Goal: Task Accomplishment & Management: Use online tool/utility

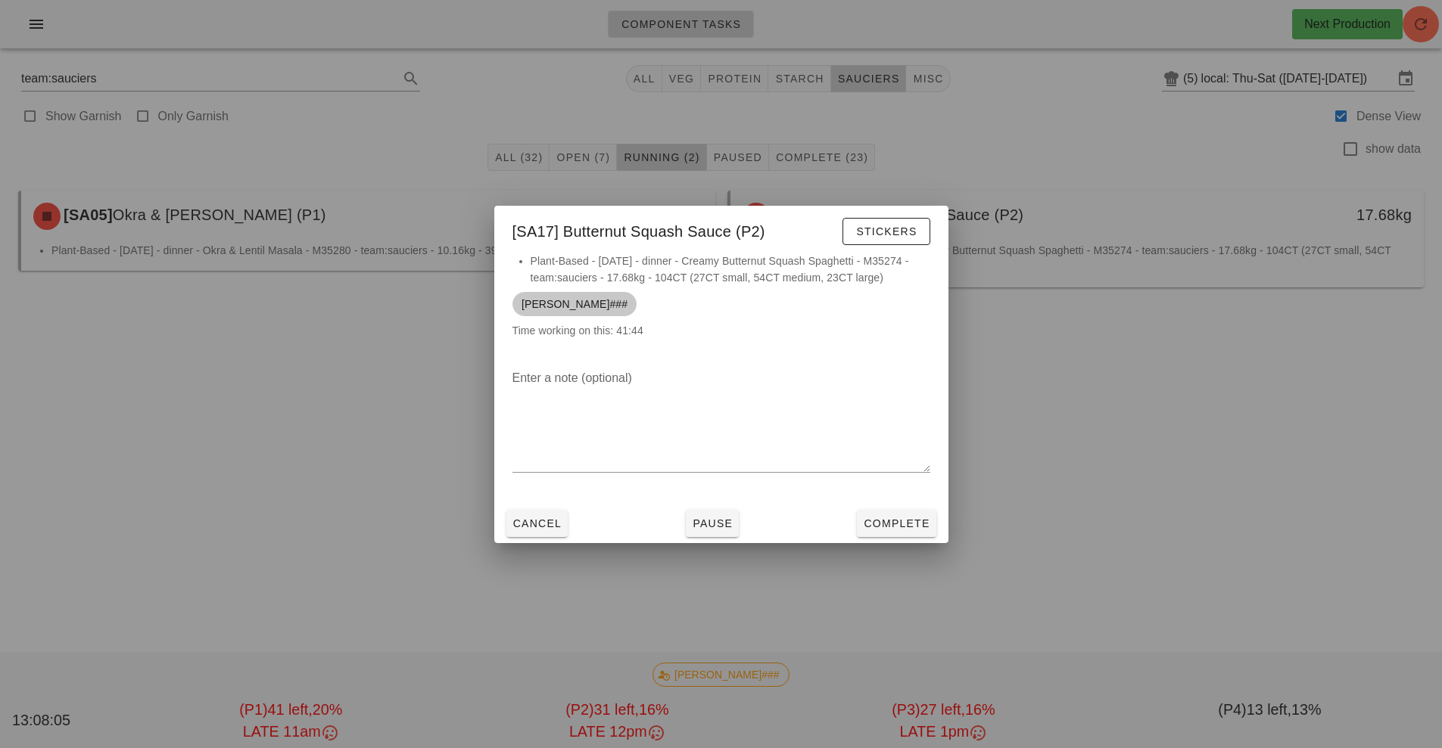
click at [554, 303] on span "[PERSON_NAME]###" at bounding box center [574, 304] width 106 height 24
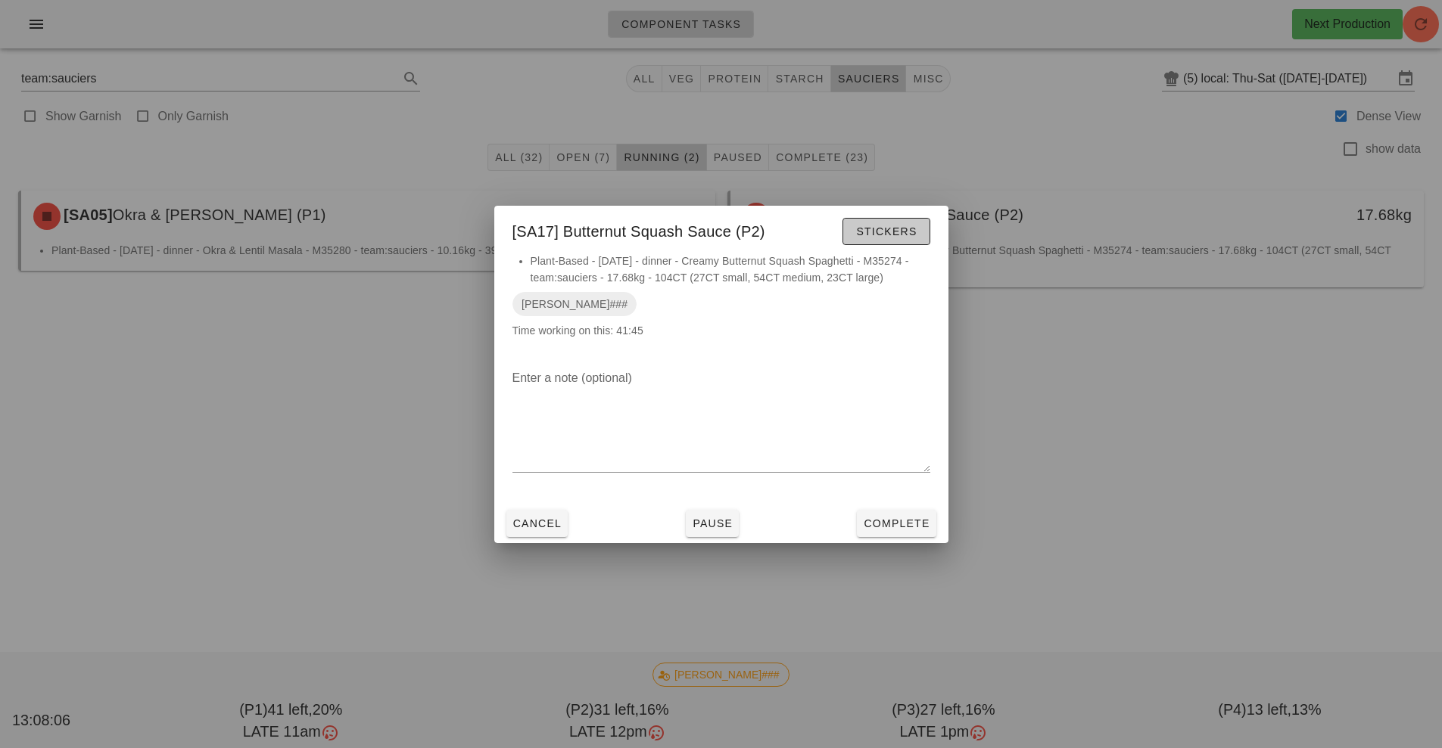
click at [903, 235] on span "Stickers" at bounding box center [885, 232] width 61 height 12
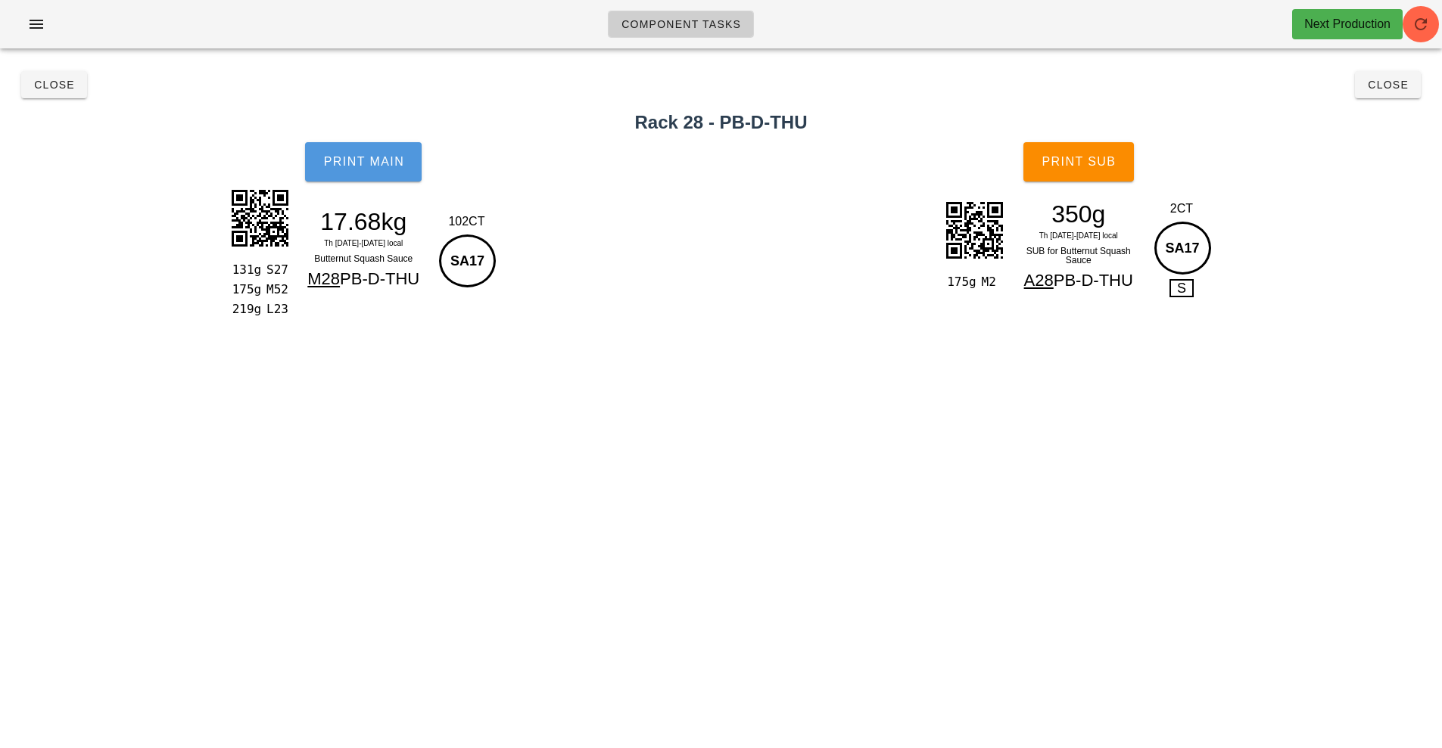
click at [366, 169] on button "Print Main" at bounding box center [363, 161] width 117 height 39
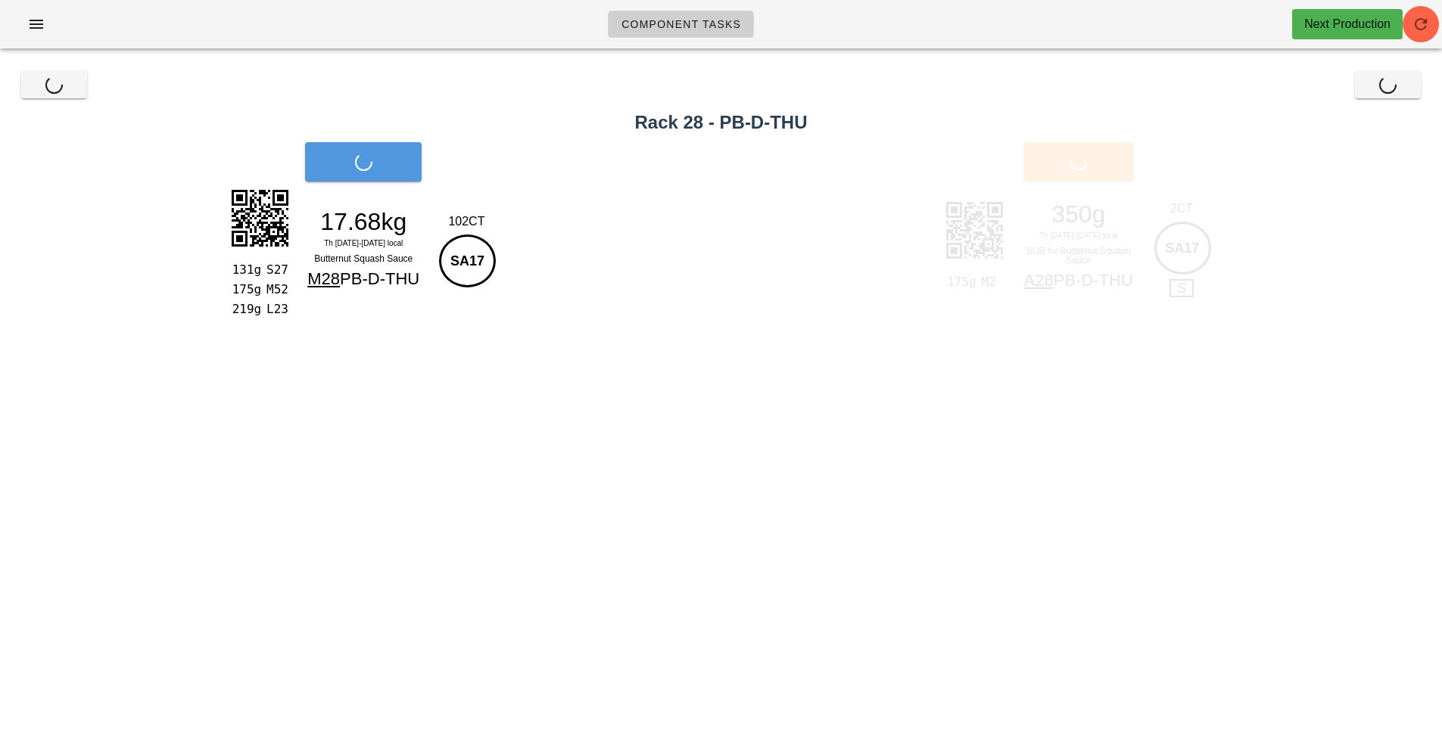
click at [378, 158] on span "Print Main" at bounding box center [363, 162] width 82 height 14
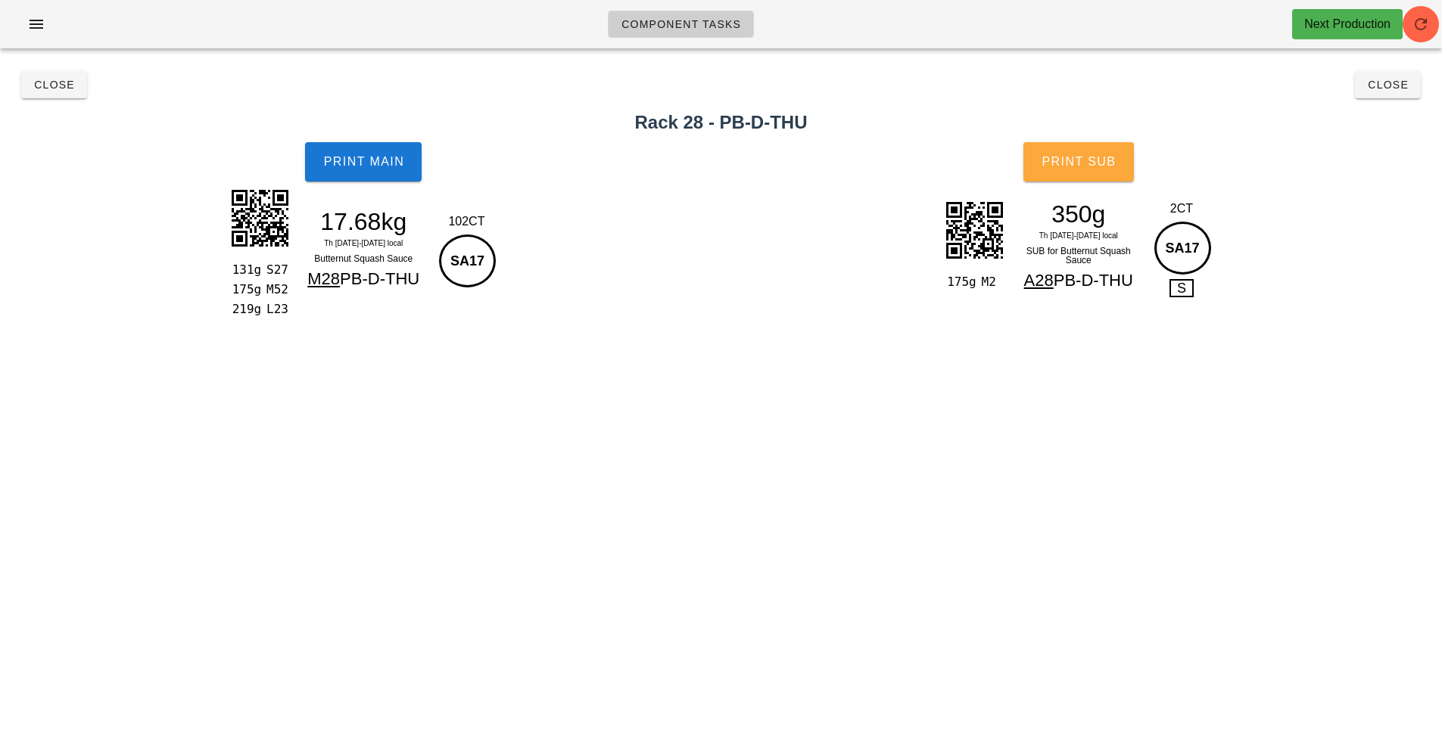
click at [1063, 170] on button "Print Sub" at bounding box center [1078, 161] width 110 height 39
click at [49, 89] on span "Close" at bounding box center [54, 85] width 42 height 12
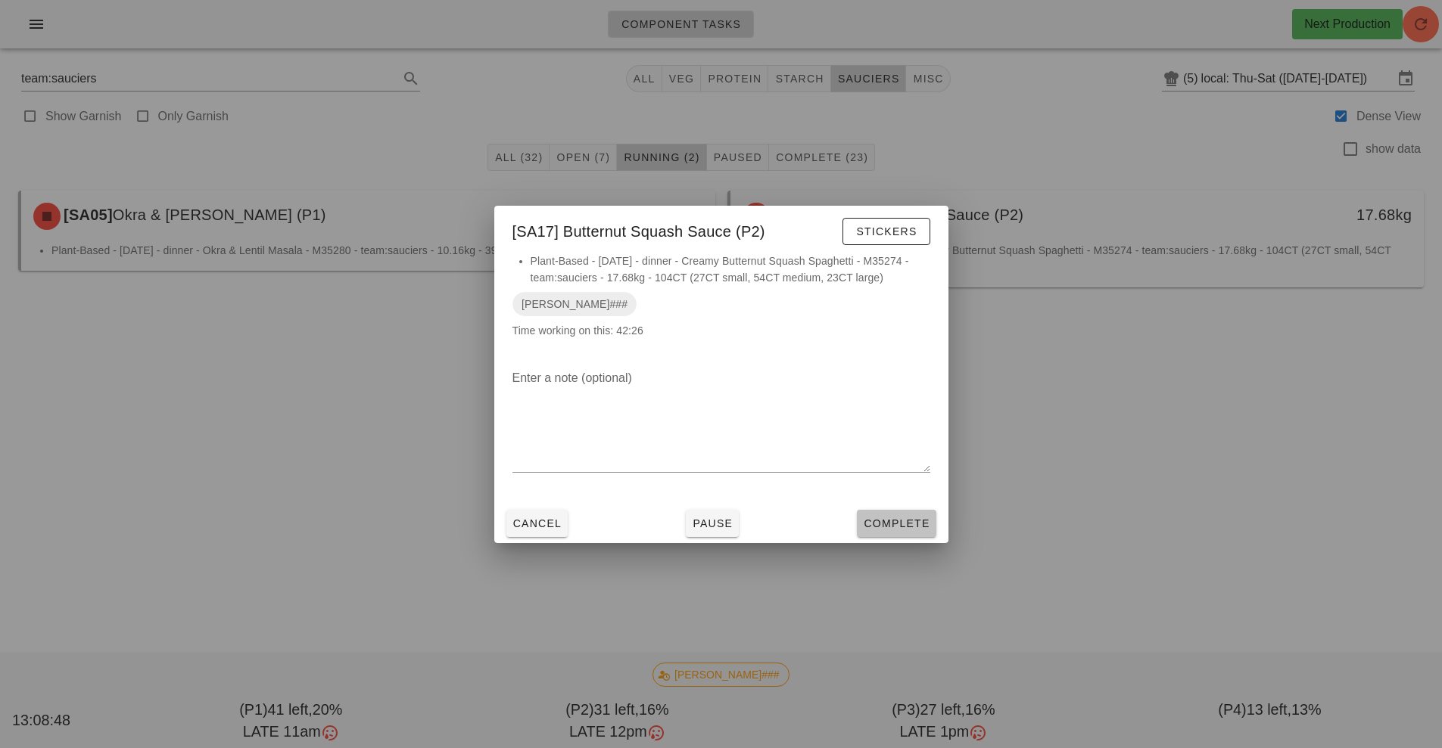
click at [890, 528] on span "Complete" at bounding box center [896, 524] width 67 height 12
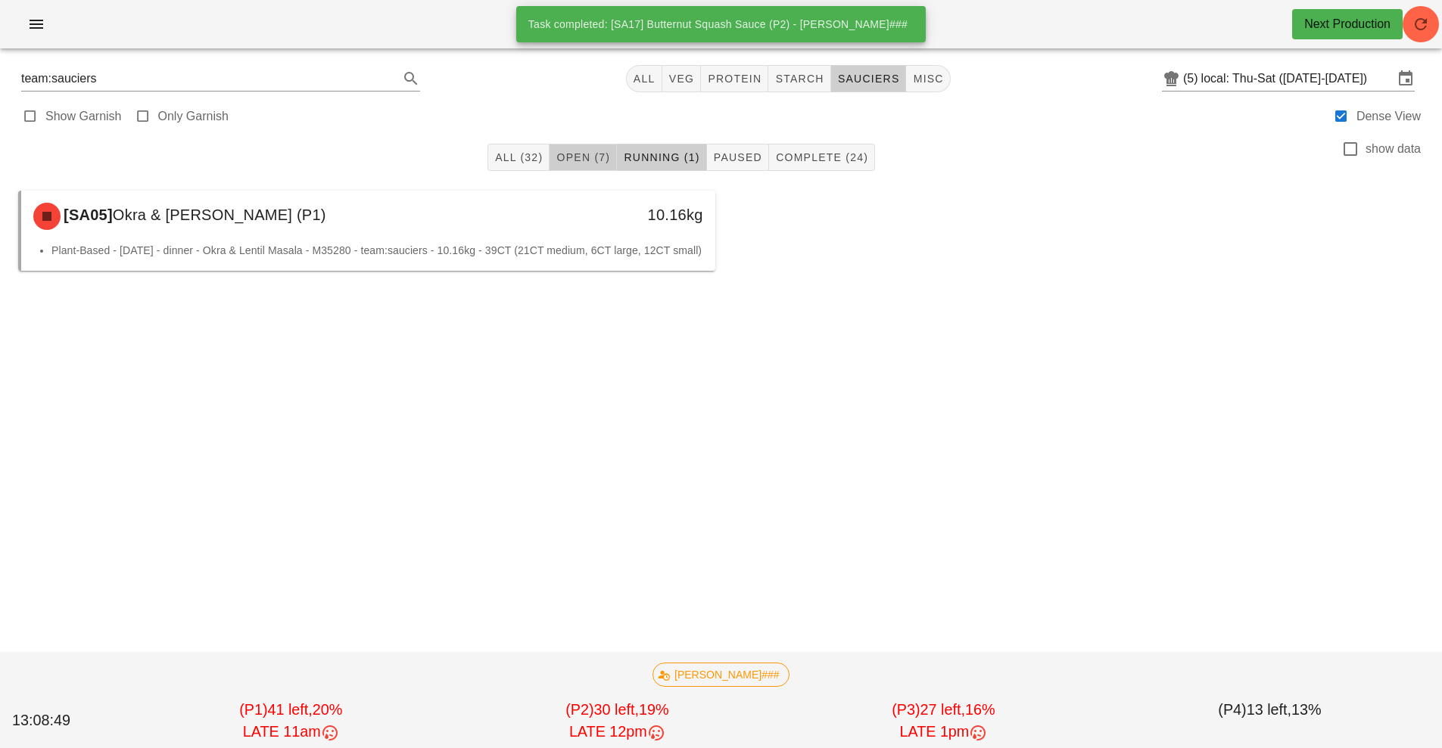
click at [580, 157] on span "Open (7)" at bounding box center [582, 157] width 54 height 12
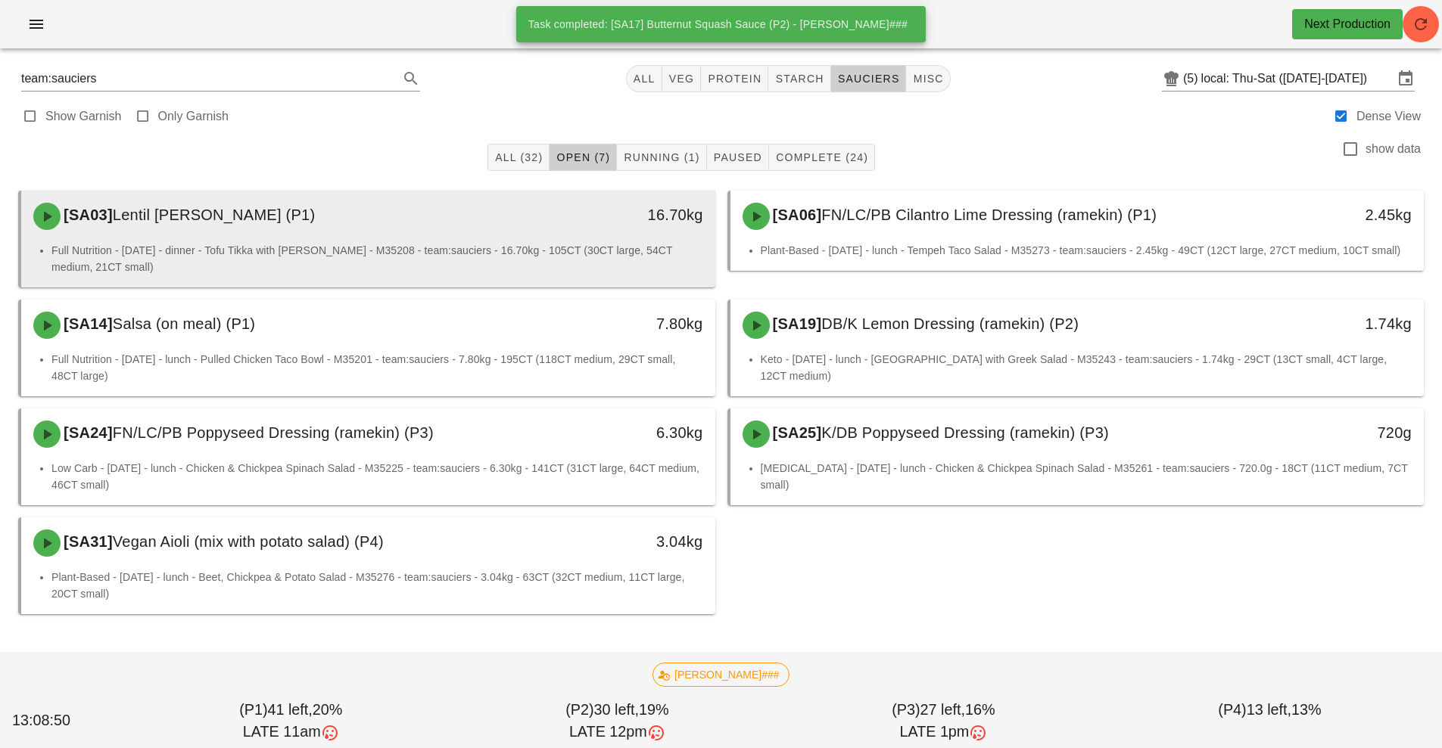
click at [465, 241] on div "[SA03] [PERSON_NAME] (P1) 16.70kg" at bounding box center [368, 216] width 694 height 51
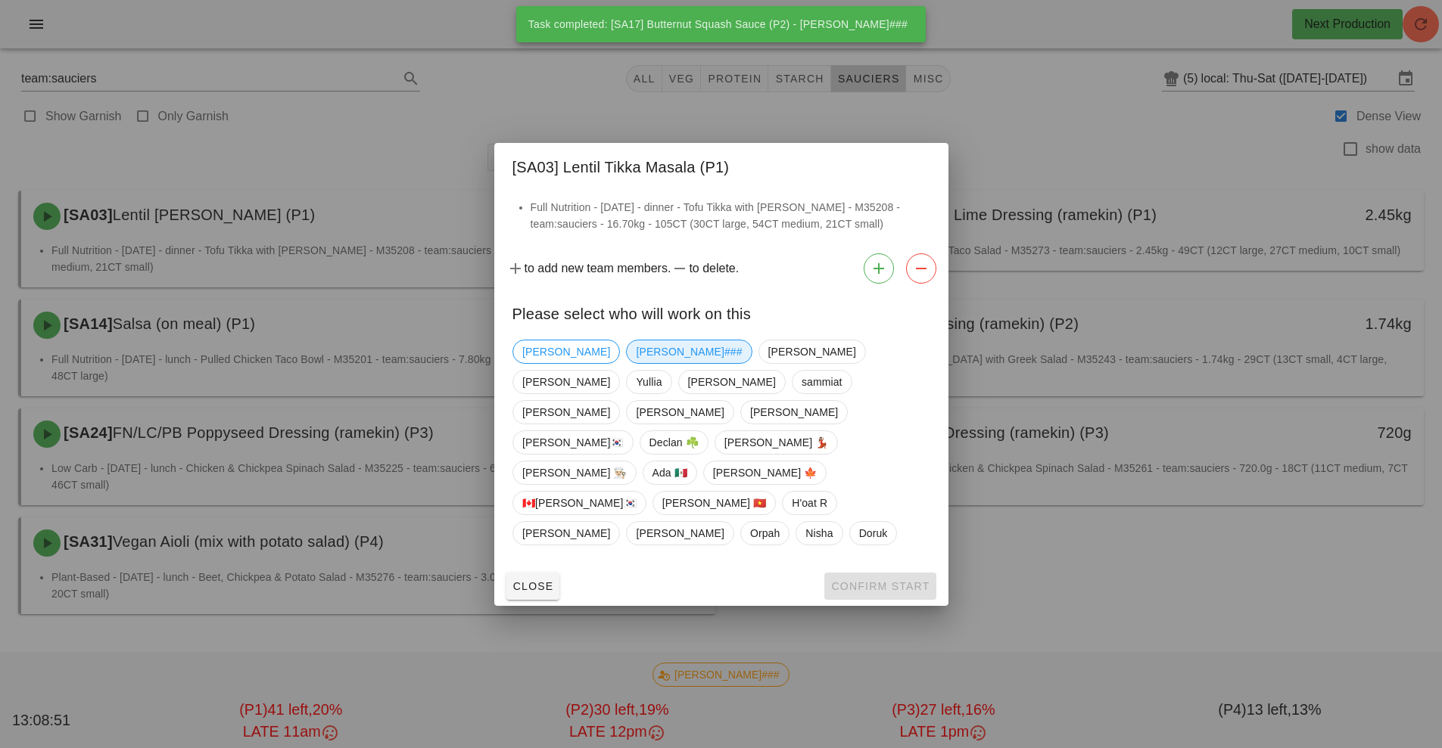
click at [636, 363] on span "[PERSON_NAME]###" at bounding box center [689, 352] width 106 height 23
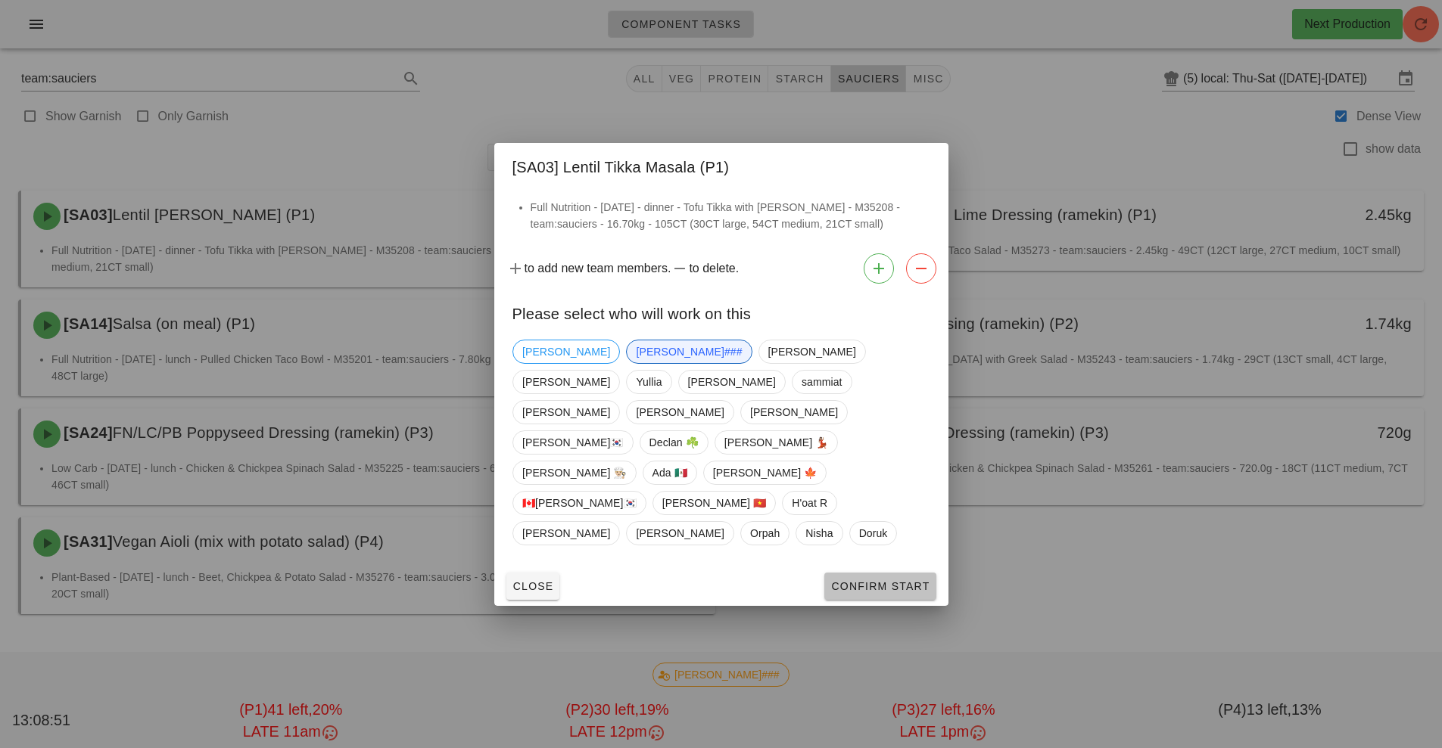
click at [845, 580] on span "Confirm Start" at bounding box center [879, 586] width 99 height 12
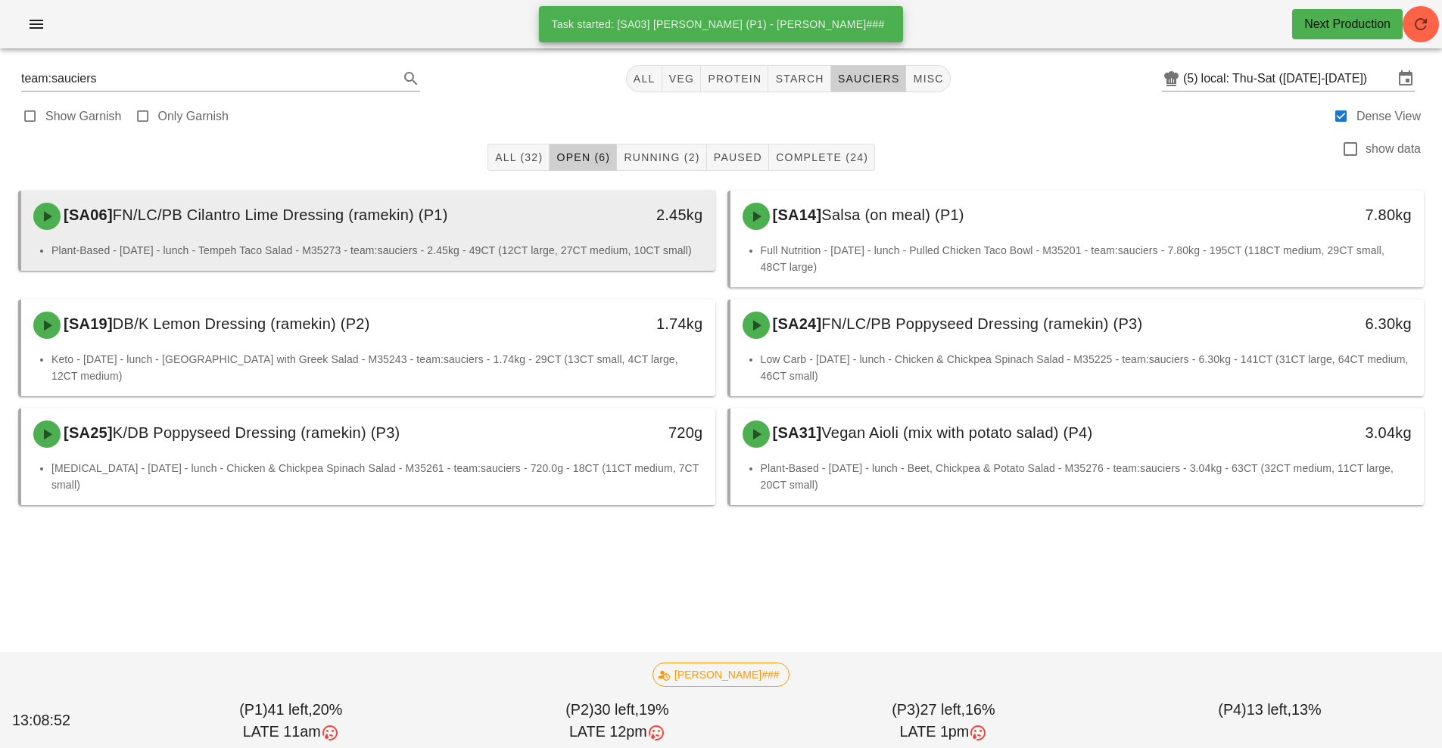
click at [463, 232] on div "[SA06] FN/LC/PB Cilantro Lime Dressing (ramekin) (P1)" at bounding box center [281, 216] width 515 height 45
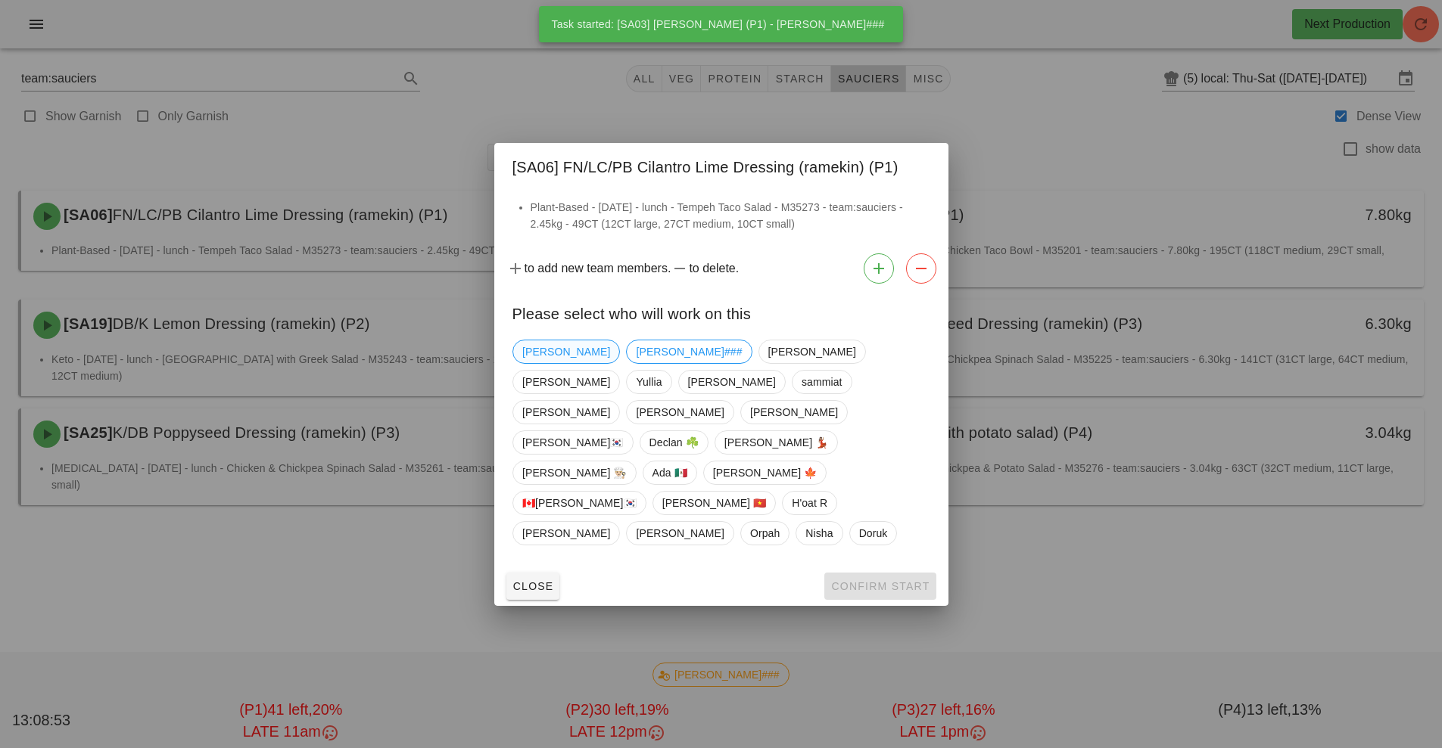
click at [552, 363] on span "[PERSON_NAME]" at bounding box center [566, 352] width 88 height 23
click at [873, 580] on span "Confirm Start" at bounding box center [879, 586] width 99 height 12
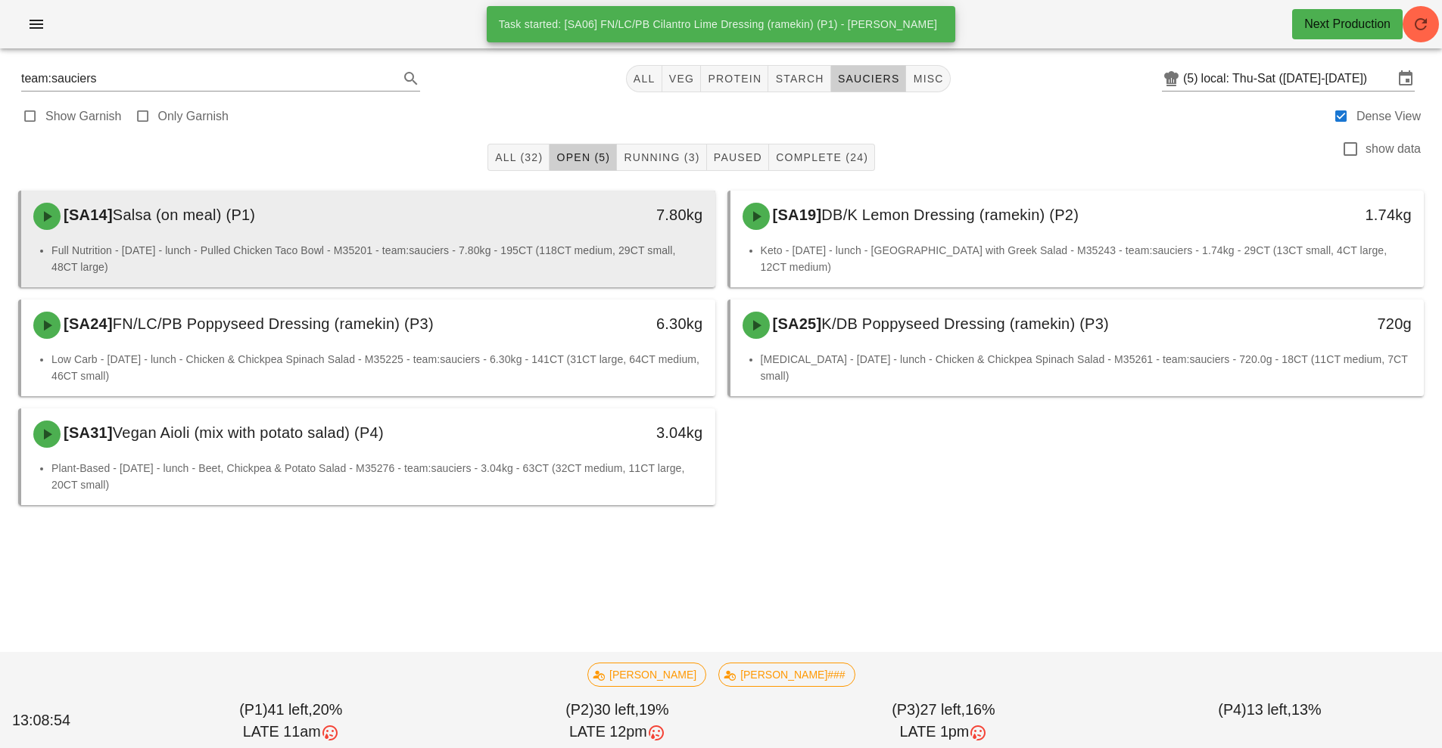
click at [491, 249] on li "Full Nutrition - [DATE] - lunch - Pulled Chicken Taco Bowl - M35201 - team:sauc…" at bounding box center [377, 258] width 652 height 33
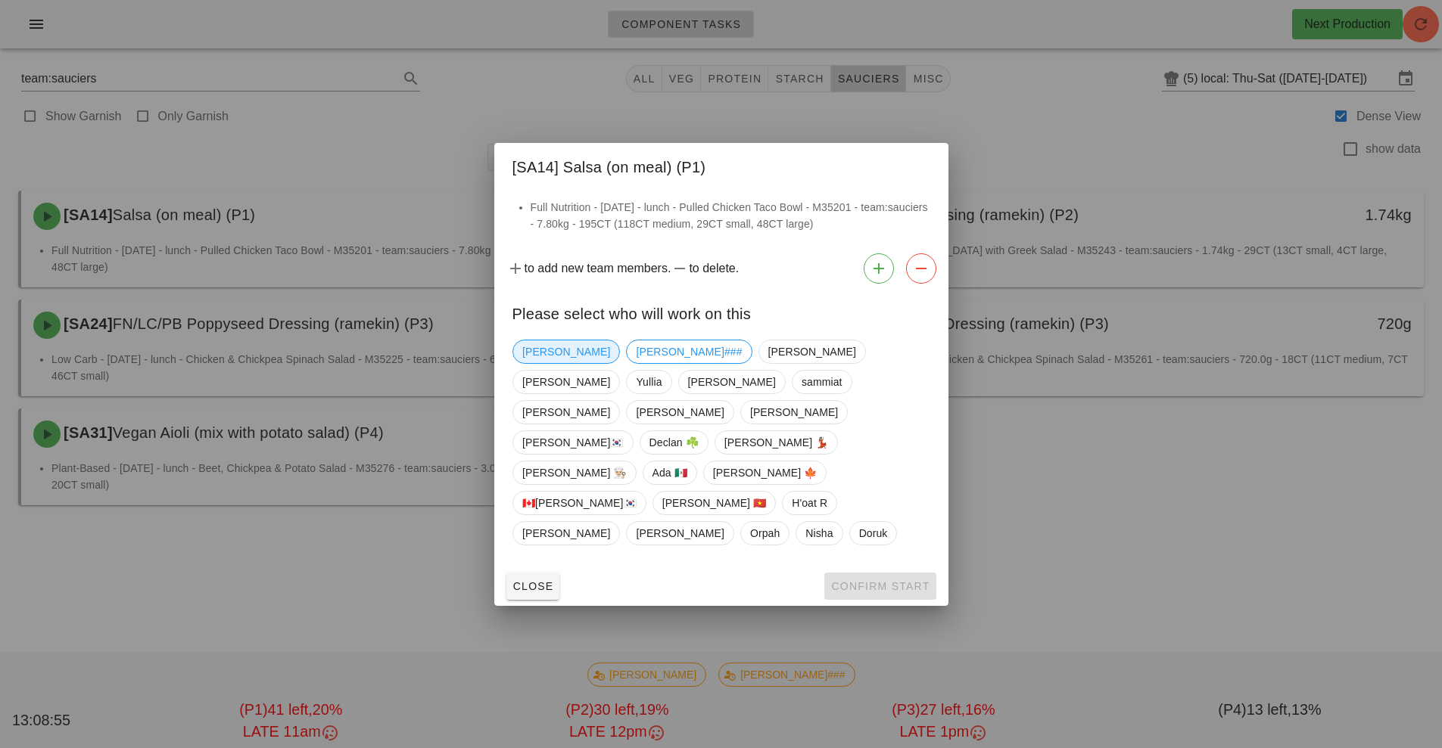
click at [530, 363] on span "[PERSON_NAME]" at bounding box center [566, 352] width 88 height 23
click at [873, 580] on span "Confirm Start" at bounding box center [879, 586] width 99 height 12
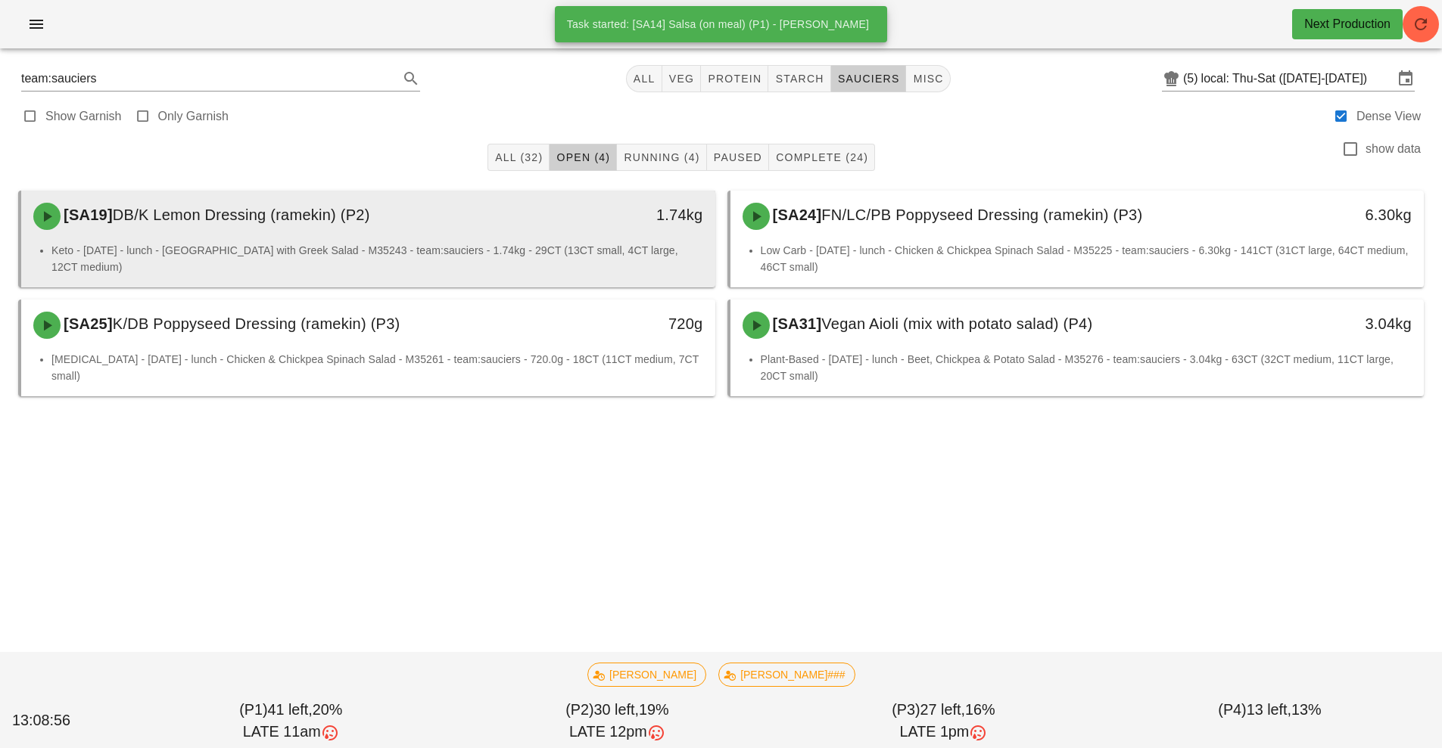
click at [484, 219] on div "[SA19] DB/K Lemon Dressing (ramekin) (P2)" at bounding box center [281, 216] width 515 height 45
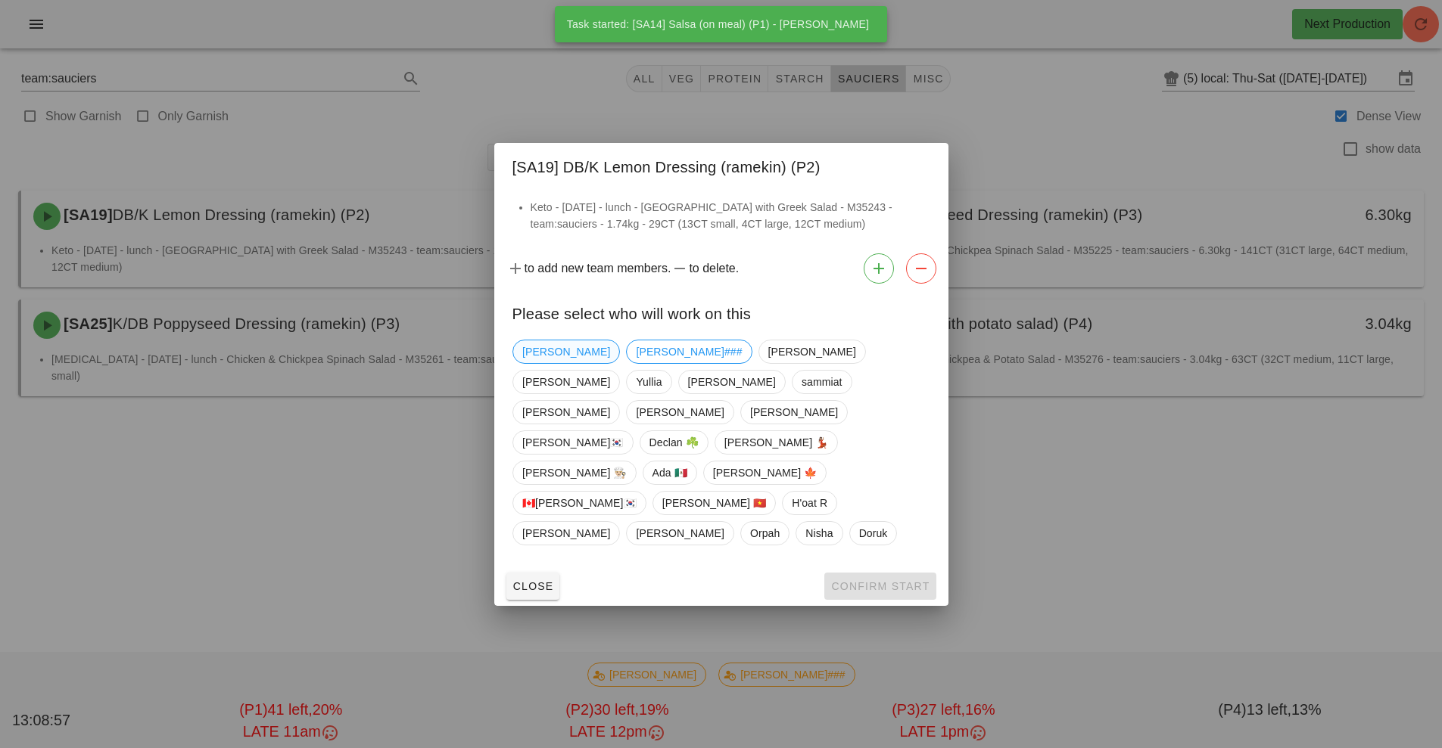
click at [530, 363] on span "[PERSON_NAME]" at bounding box center [566, 352] width 88 height 23
click at [862, 573] on button "Confirm Start" at bounding box center [879, 586] width 111 height 27
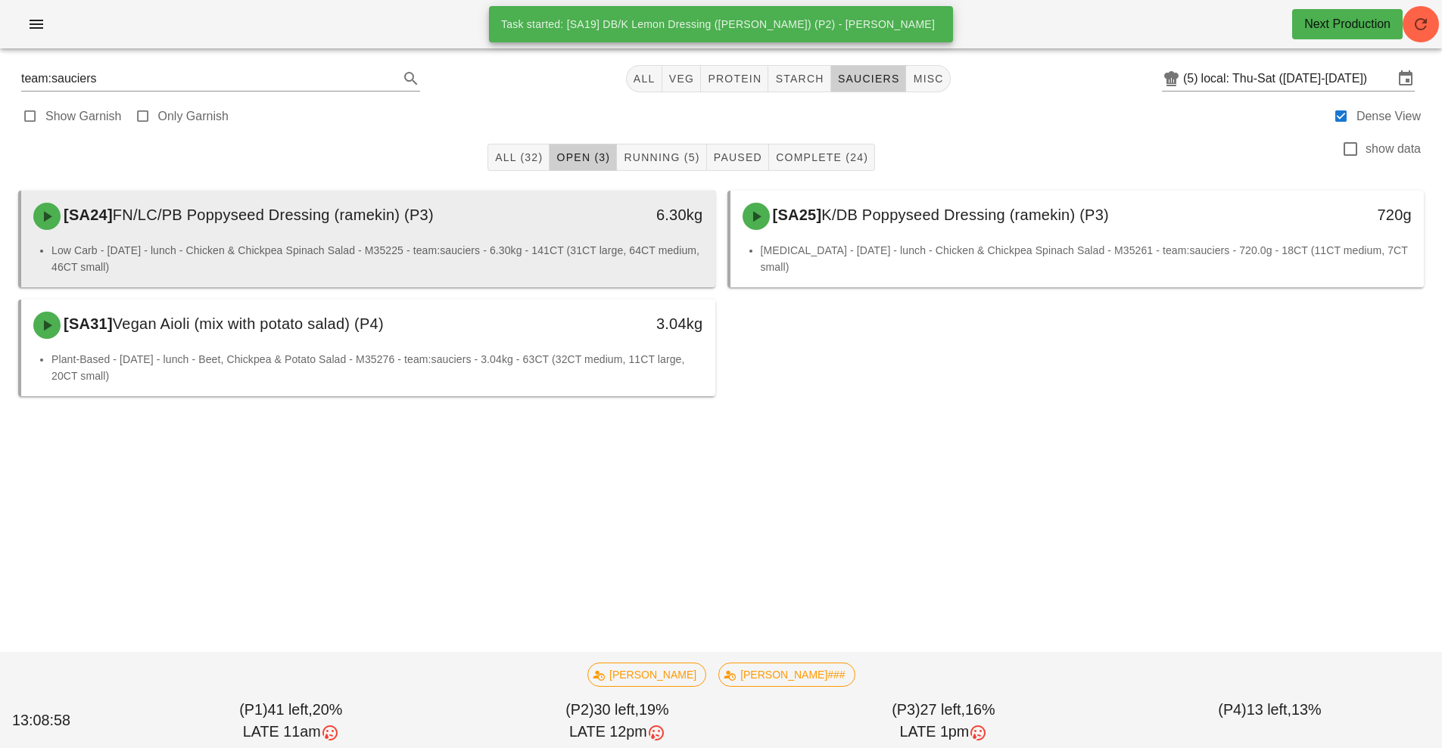
click at [490, 241] on div "[SA24] FN/LC/PB Poppyseed Dressing (ramekin) (P3) 6.30kg" at bounding box center [368, 216] width 694 height 51
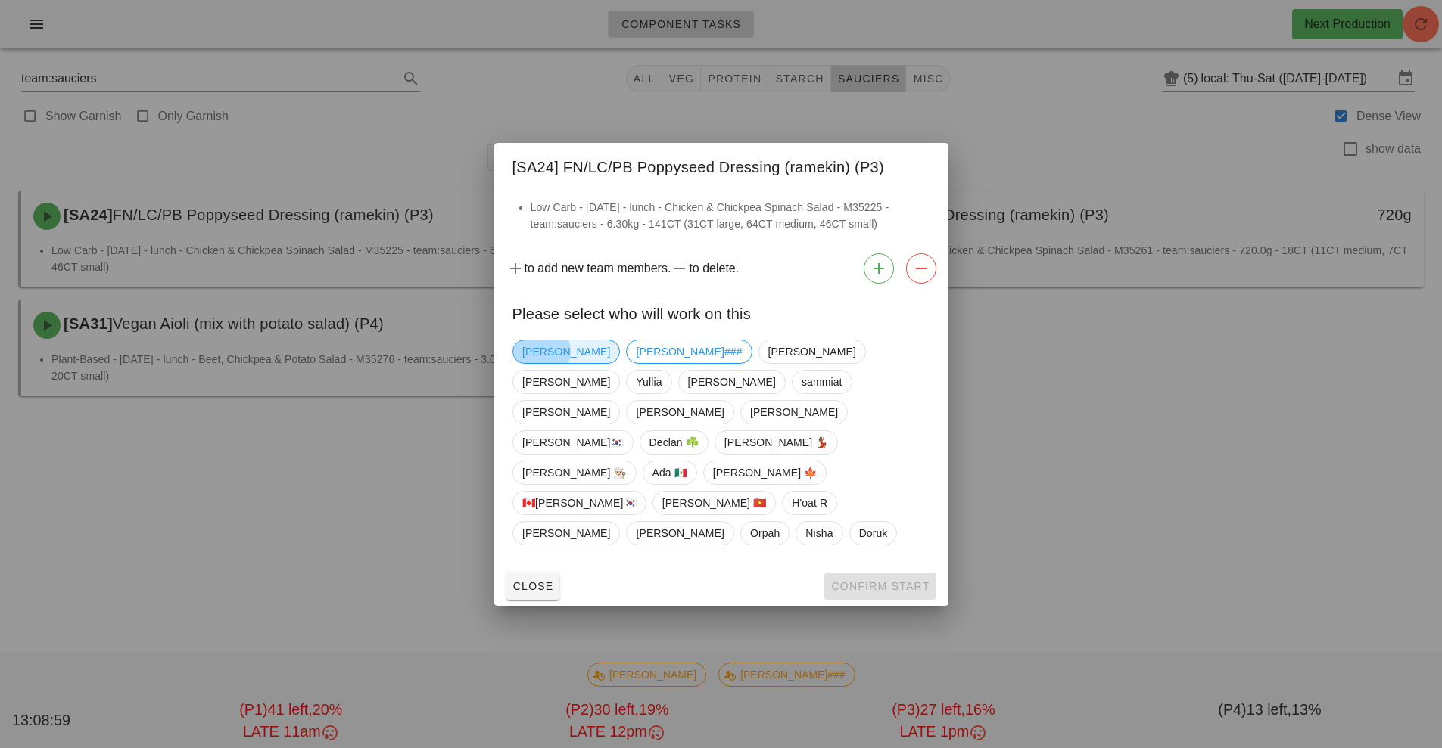
click at [535, 363] on span "[PERSON_NAME]" at bounding box center [566, 352] width 88 height 23
click at [864, 580] on span "Confirm Start" at bounding box center [879, 586] width 99 height 12
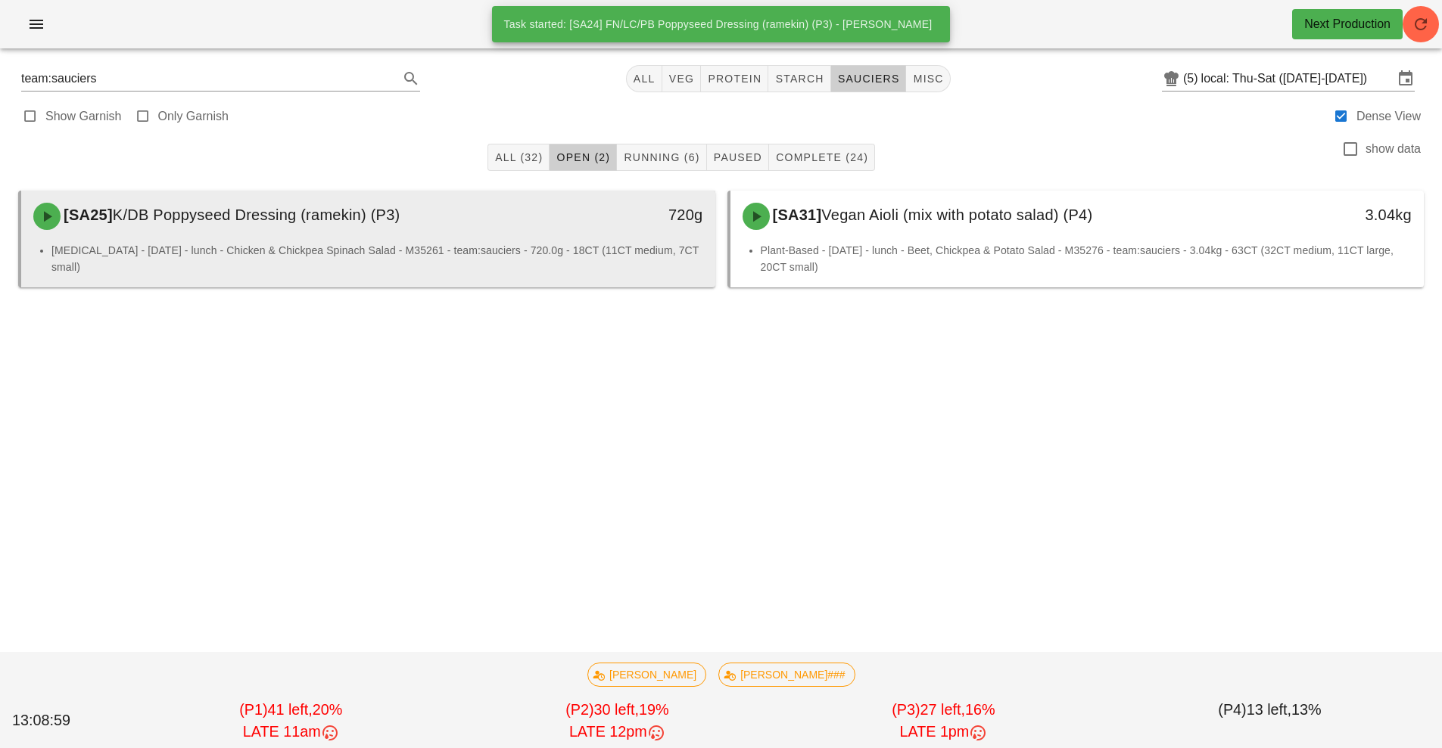
click at [491, 264] on div "[MEDICAL_DATA] - [DATE] - lunch - Chicken & Chickpea Spinach Salad - M35261 - t…" at bounding box center [368, 264] width 694 height 45
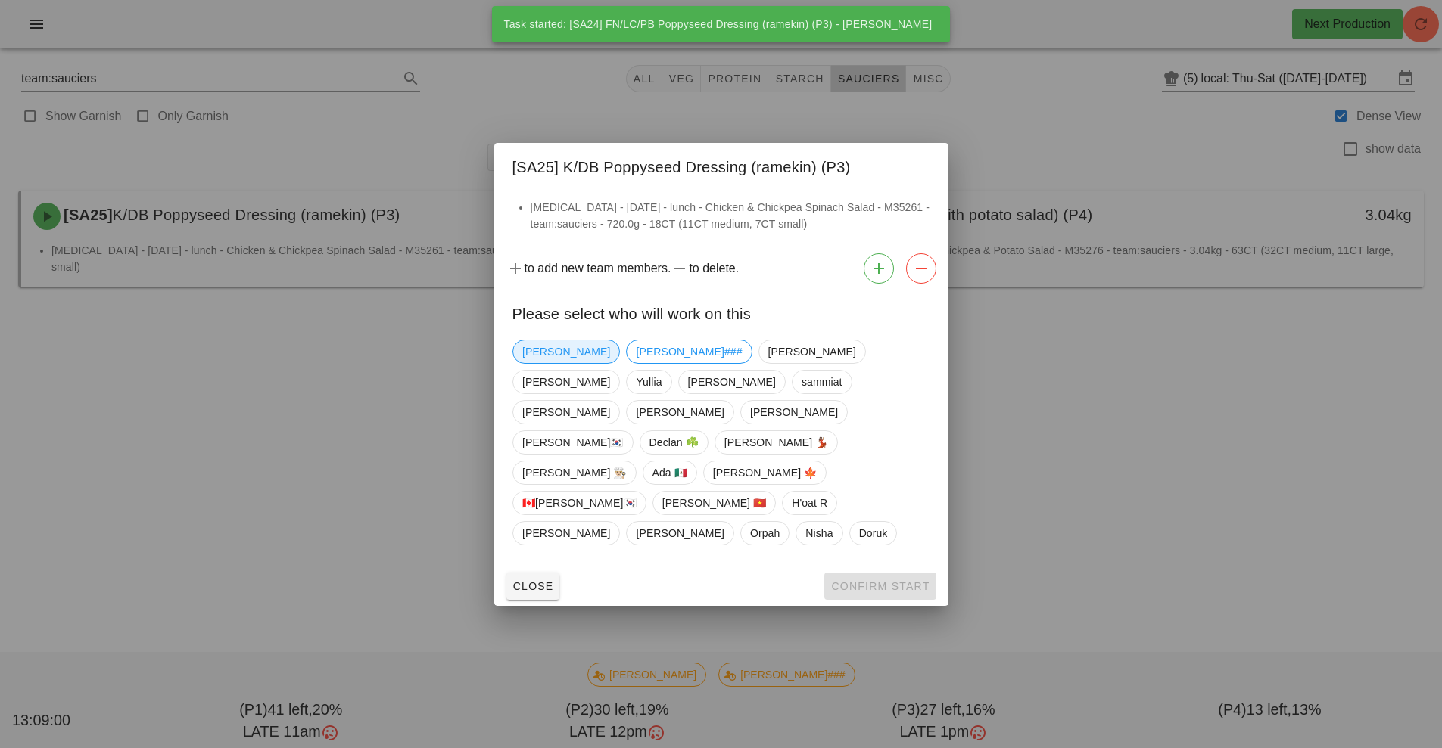
click at [527, 363] on span "[PERSON_NAME]" at bounding box center [566, 352] width 88 height 23
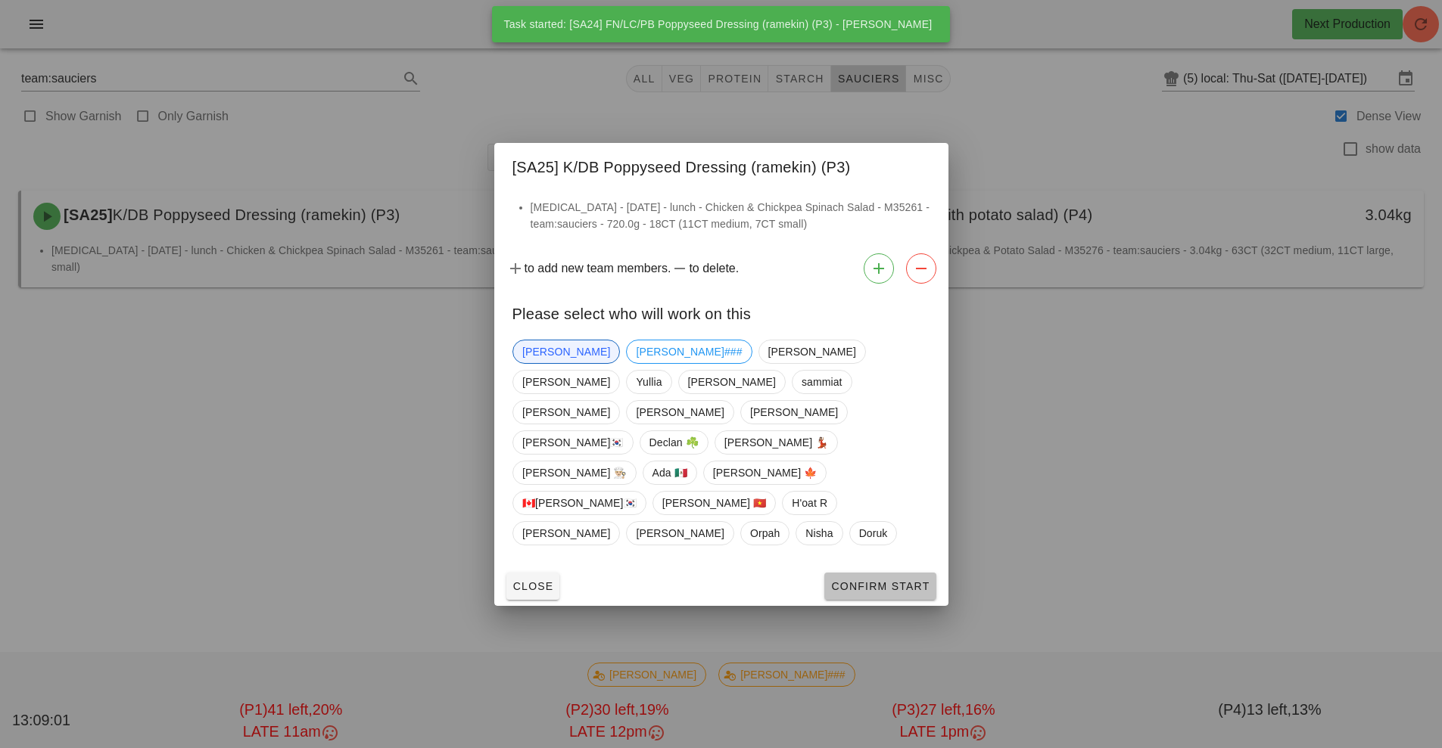
click at [888, 580] on span "Confirm Start" at bounding box center [879, 586] width 99 height 12
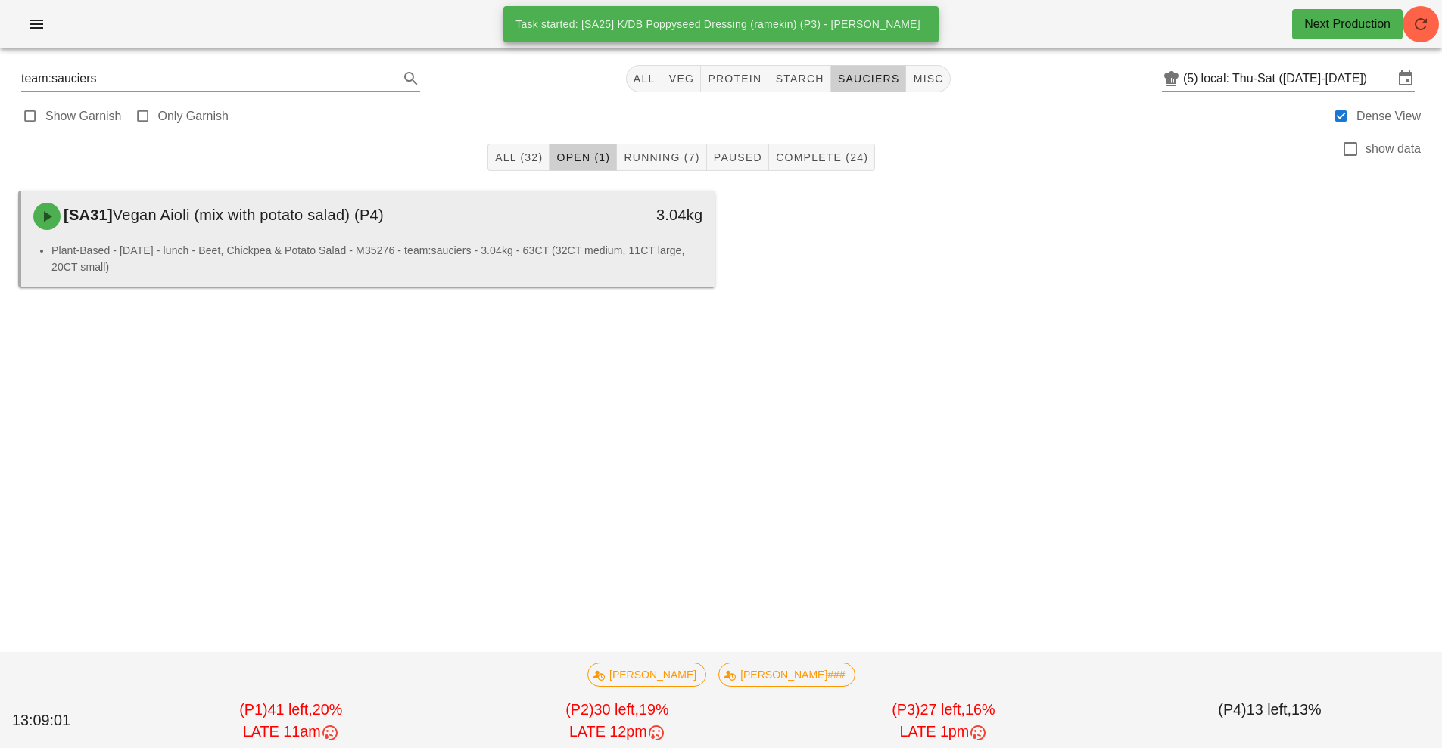
click at [500, 251] on li "Plant-Based - [DATE] - lunch - Beet, Chickpea & Potato Salad - M35276 - team:sa…" at bounding box center [377, 258] width 652 height 33
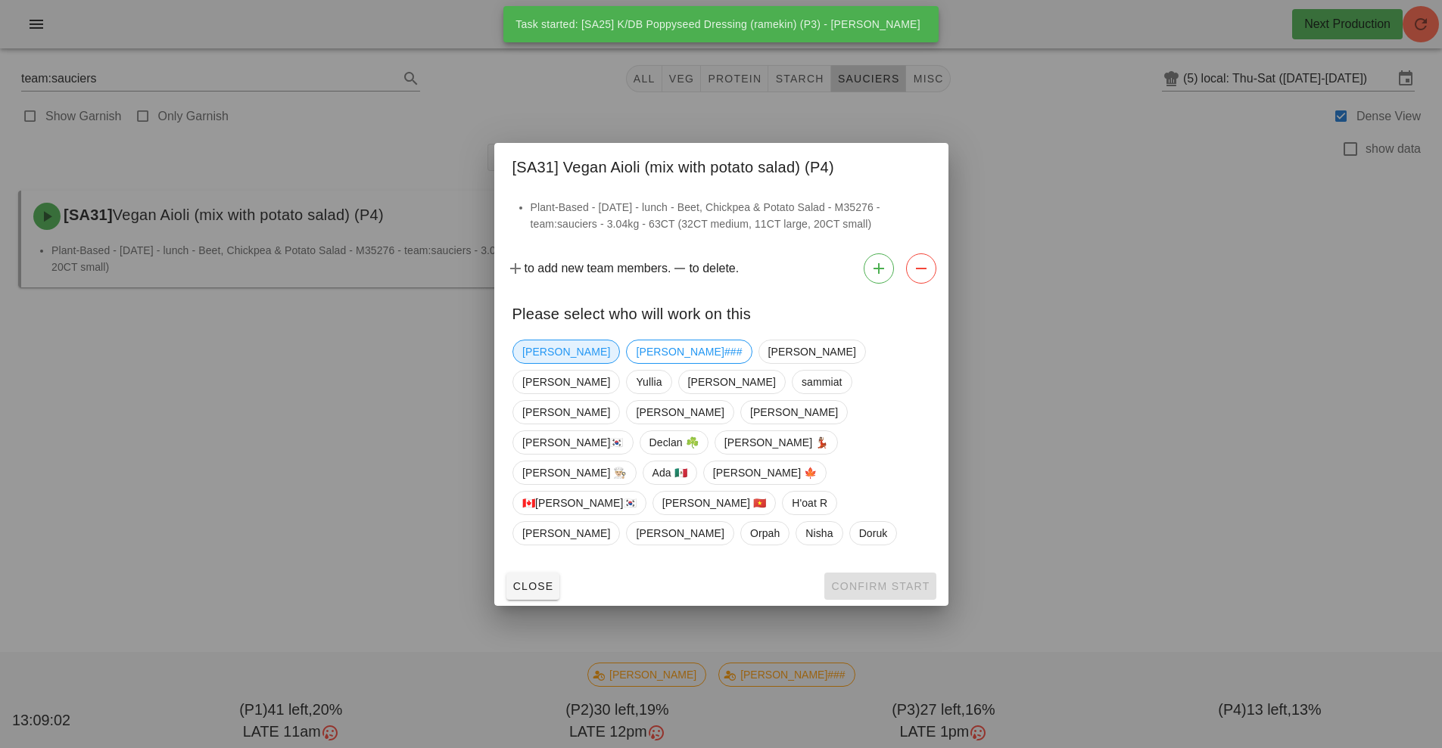
click at [540, 363] on span "[PERSON_NAME]" at bounding box center [566, 352] width 88 height 23
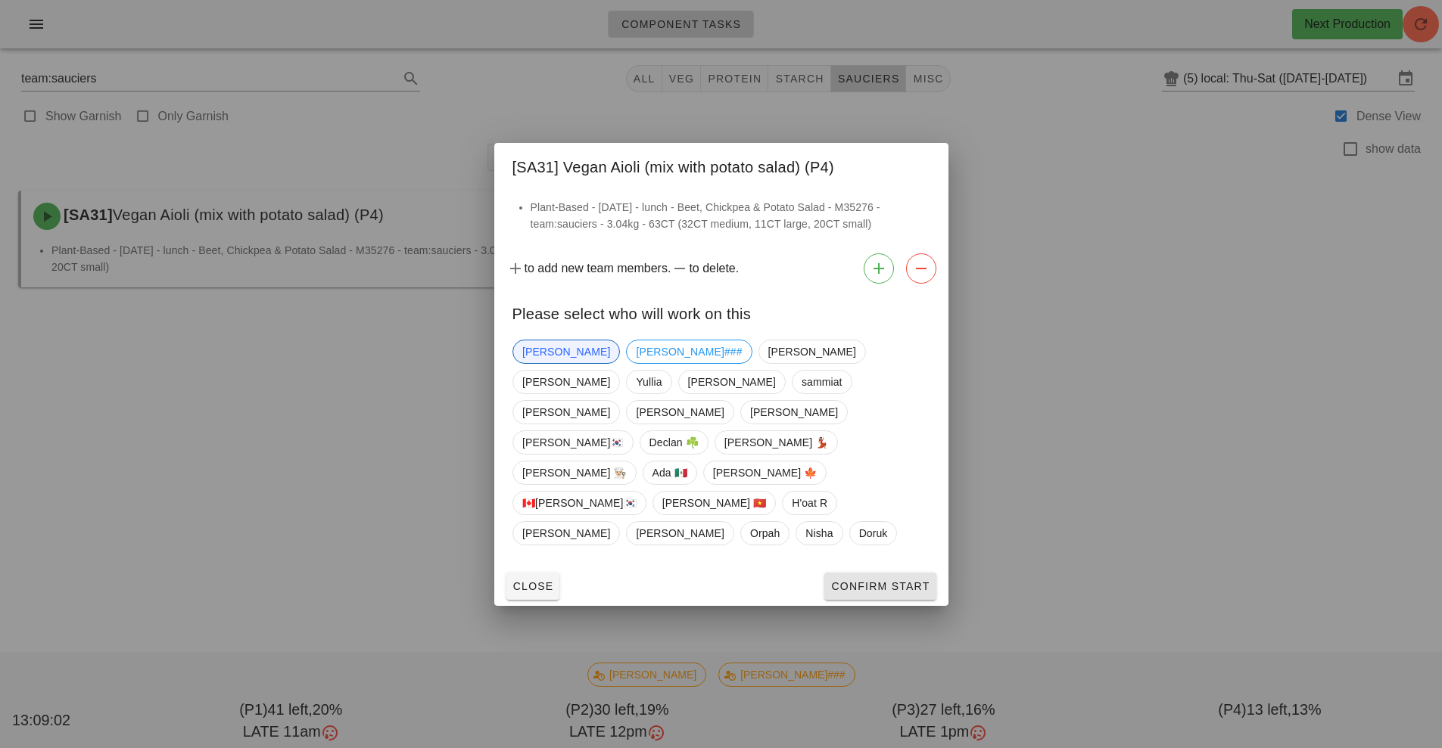
click at [867, 580] on span "Confirm Start" at bounding box center [879, 586] width 99 height 12
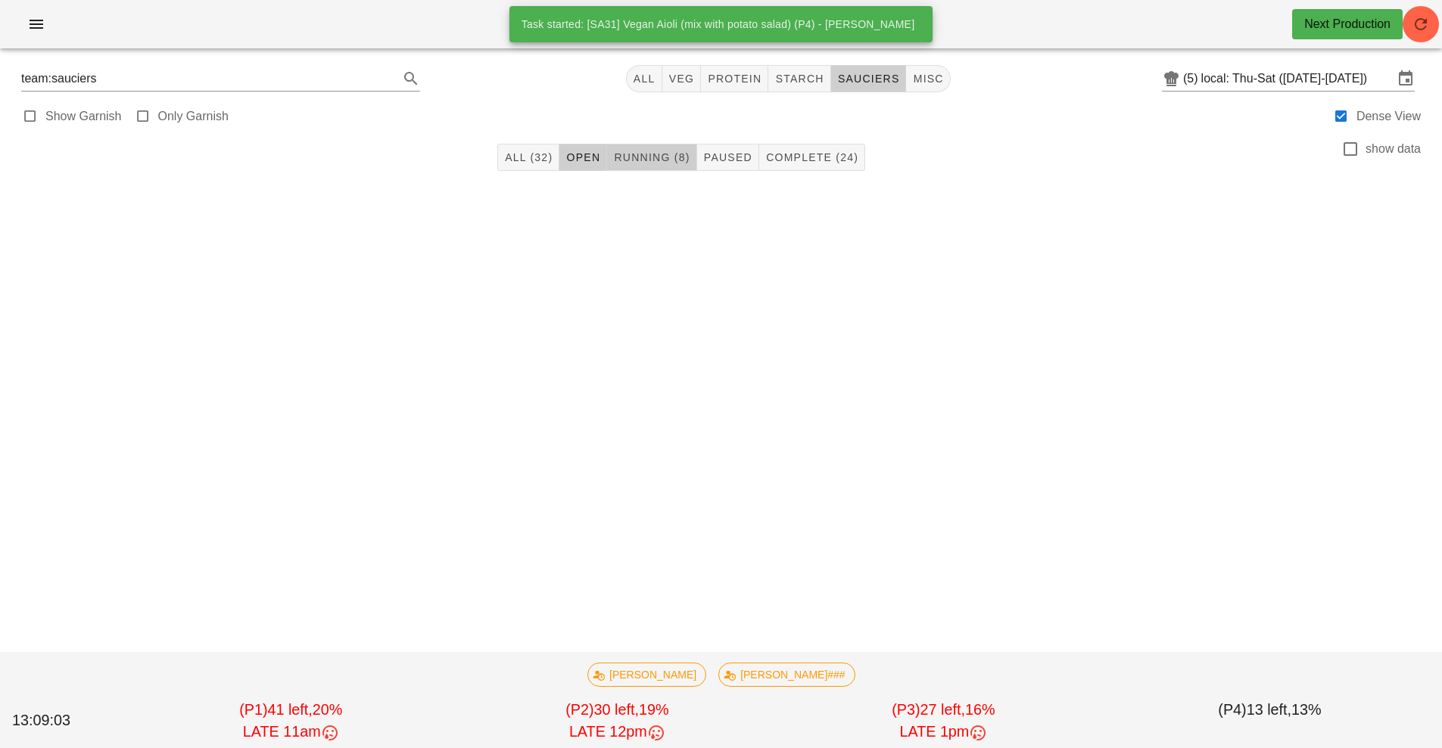
click at [663, 146] on button "Running (8)" at bounding box center [651, 157] width 89 height 27
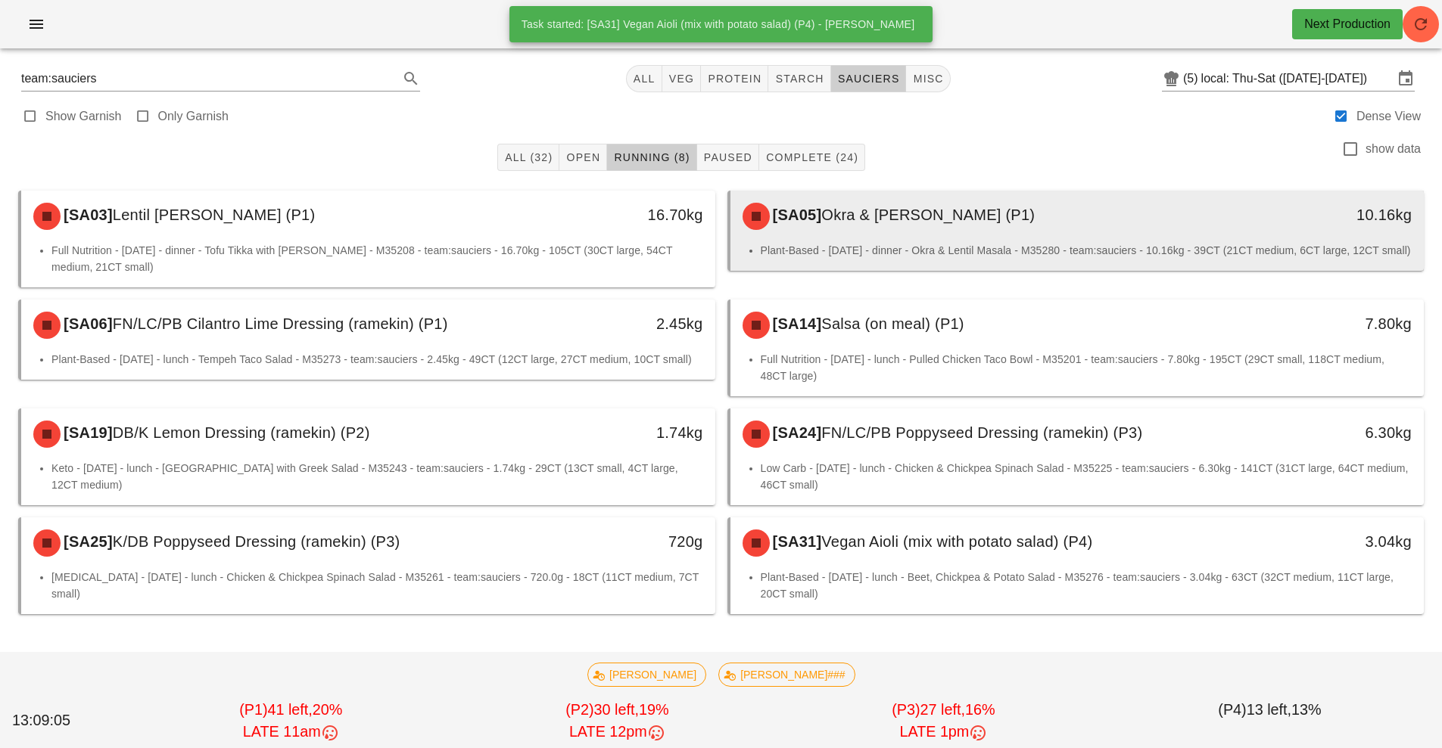
click at [907, 237] on div "[SA05] Okra & [PERSON_NAME] (P1)" at bounding box center [990, 216] width 515 height 45
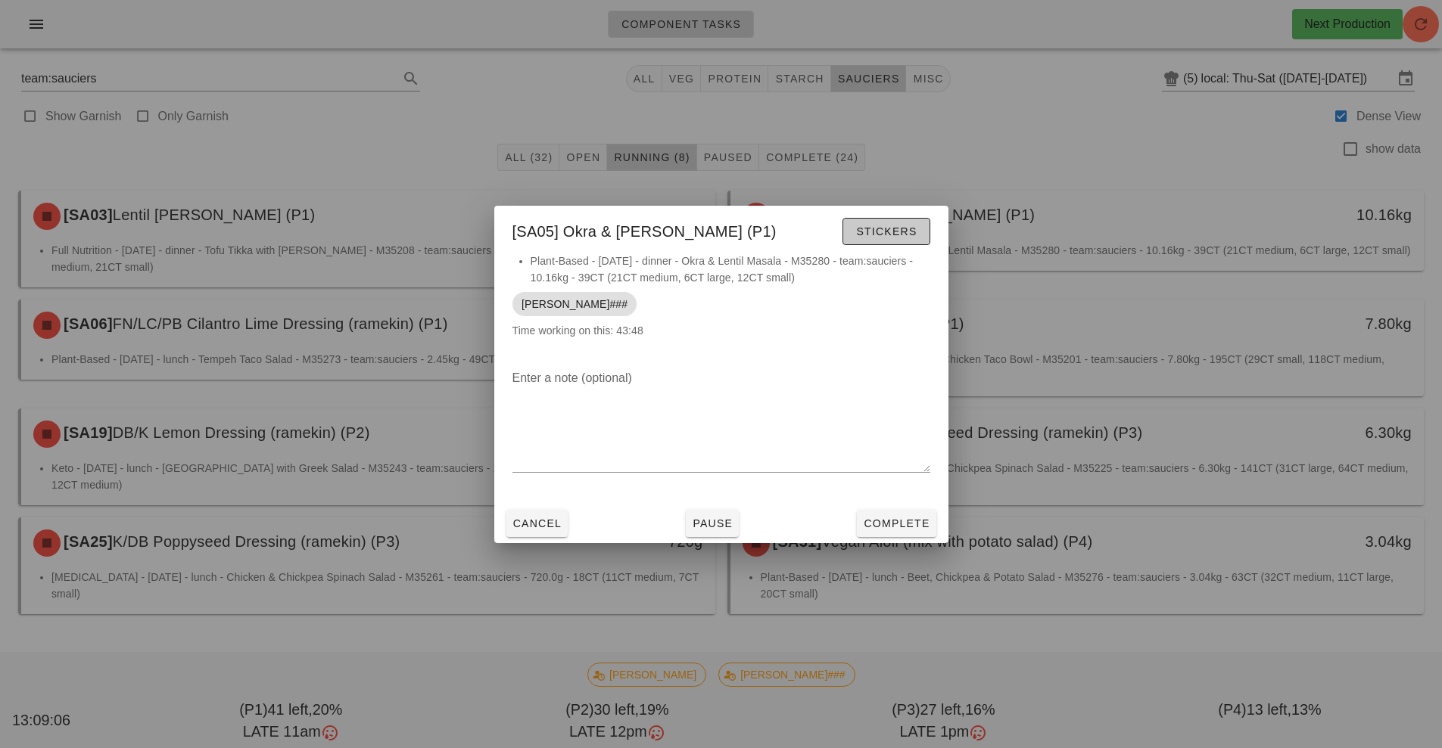
click at [888, 230] on span "Stickers" at bounding box center [885, 232] width 61 height 12
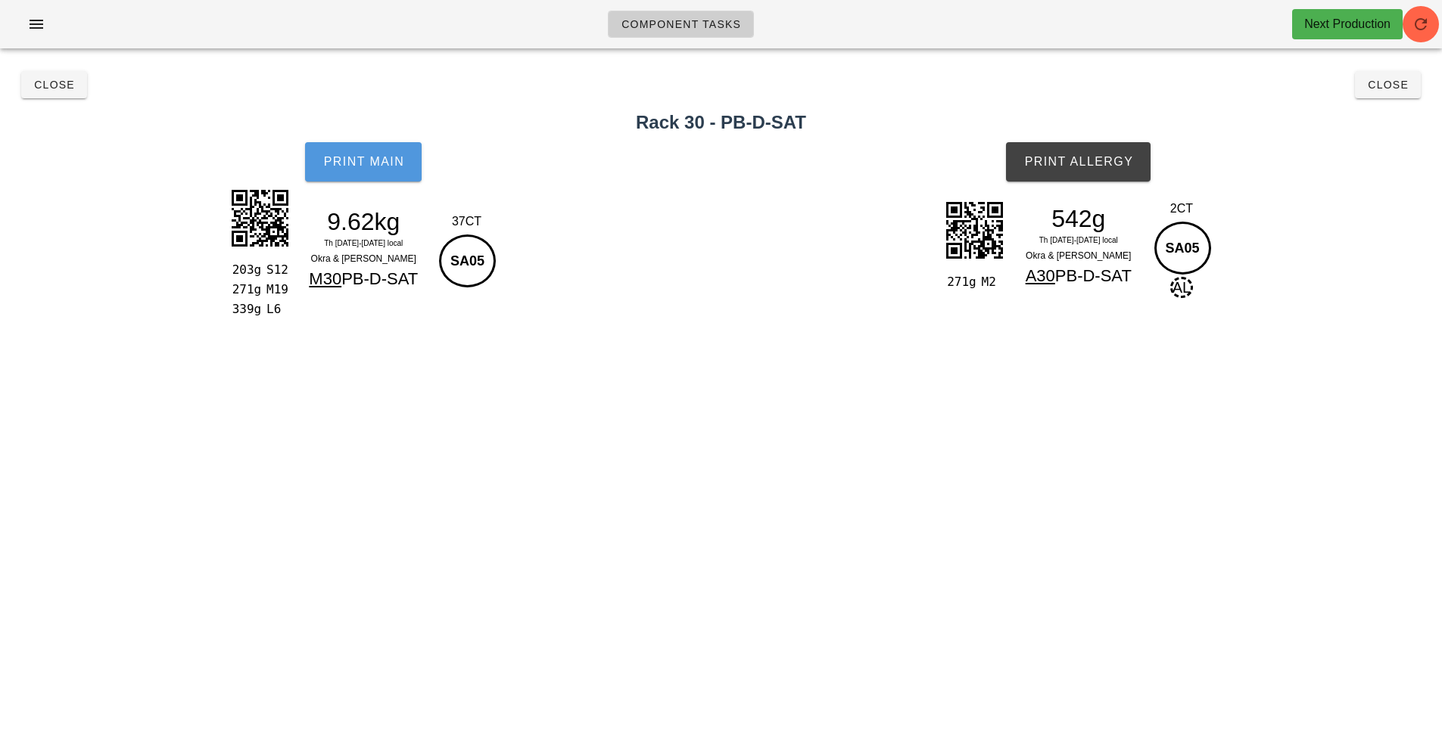
click at [382, 154] on button "Print Main" at bounding box center [363, 161] width 117 height 39
click at [1074, 170] on button "Print Allergy" at bounding box center [1078, 161] width 145 height 39
click at [59, 84] on span "Close" at bounding box center [54, 85] width 42 height 12
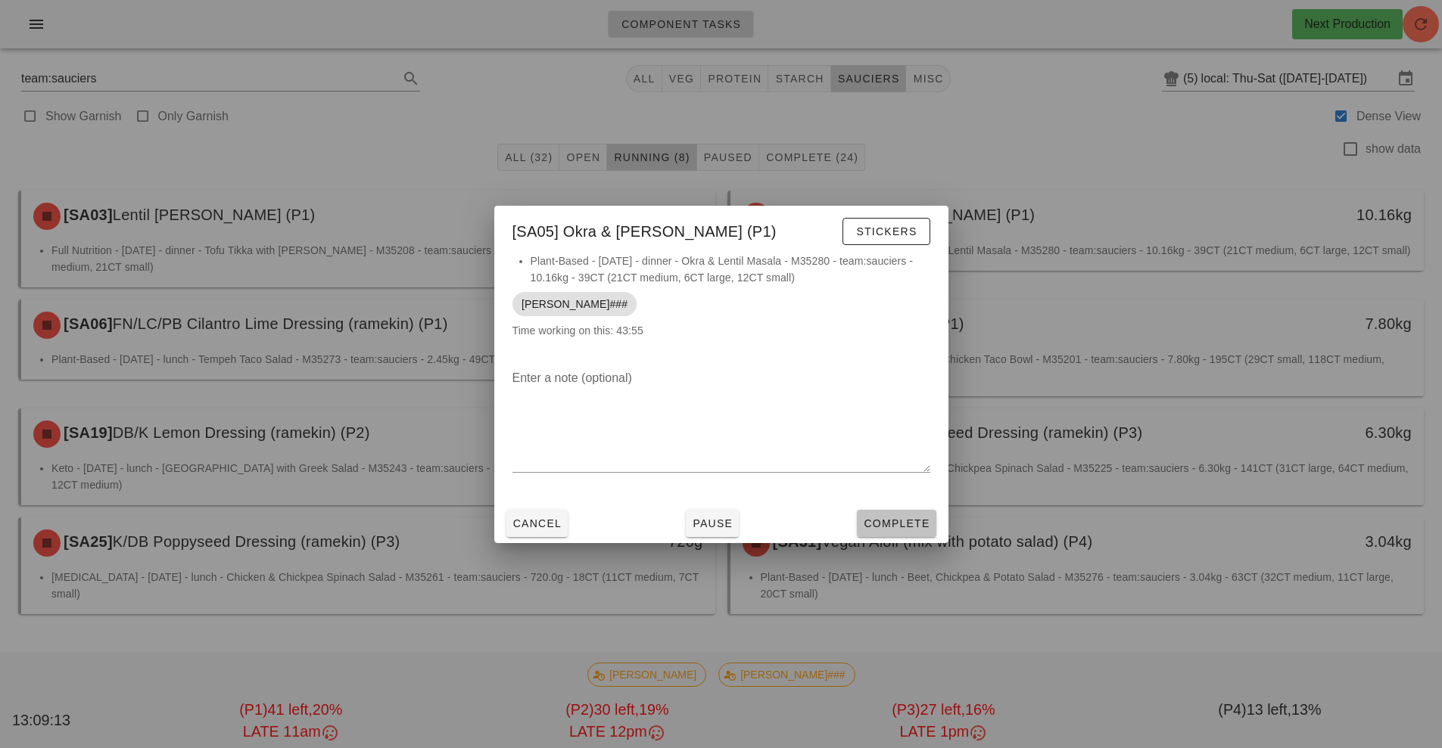
click at [897, 534] on button "Complete" at bounding box center [896, 523] width 79 height 27
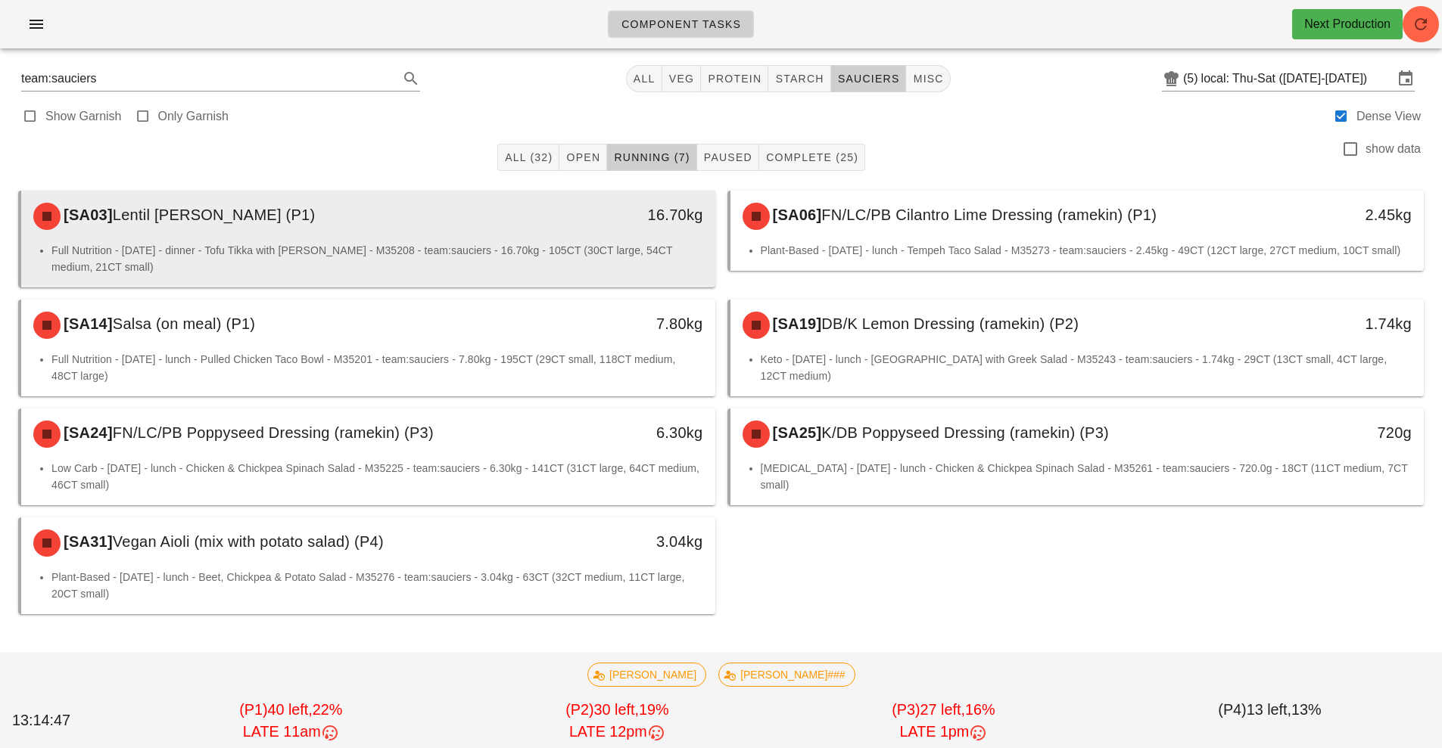
click at [510, 230] on div "[SA03] Lentil Tikka Masala (P1)" at bounding box center [281, 216] width 515 height 45
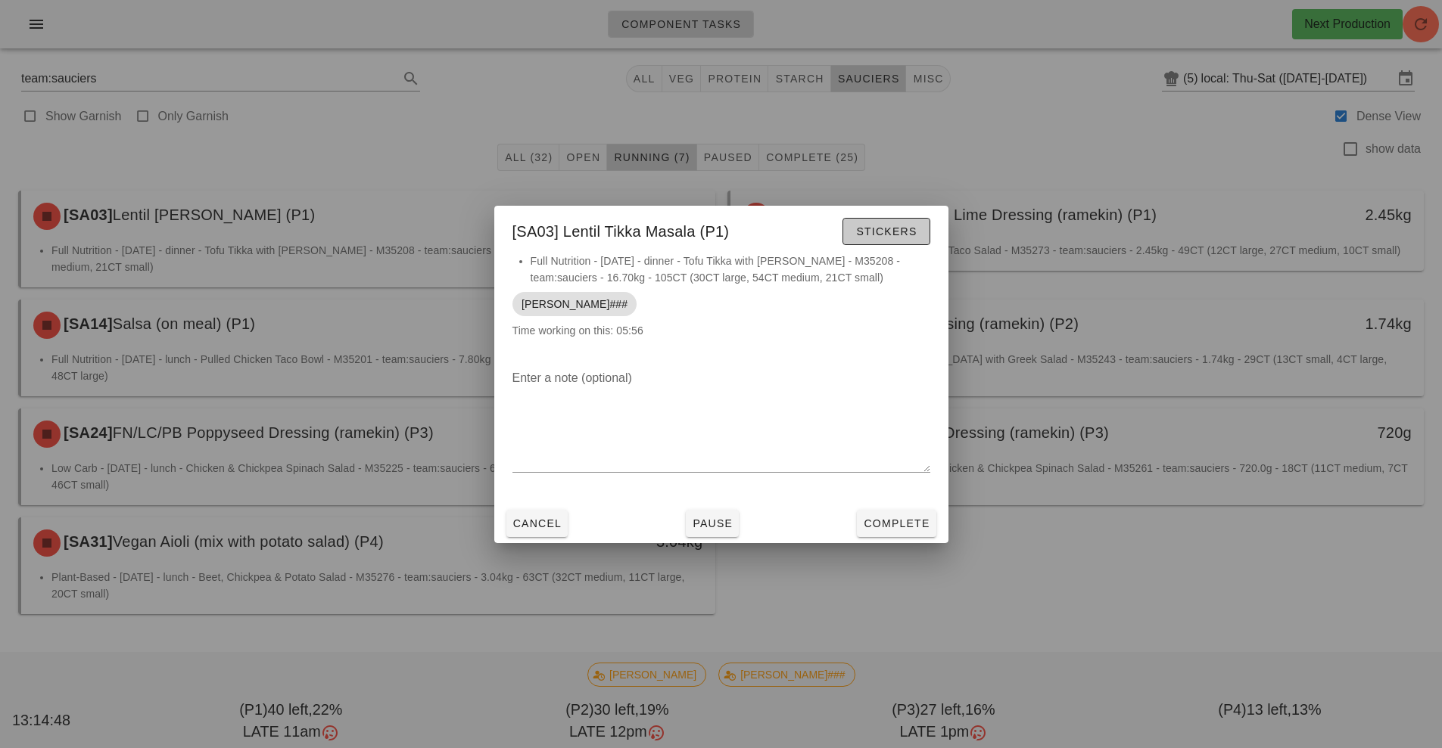
click at [892, 232] on span "Stickers" at bounding box center [885, 232] width 61 height 12
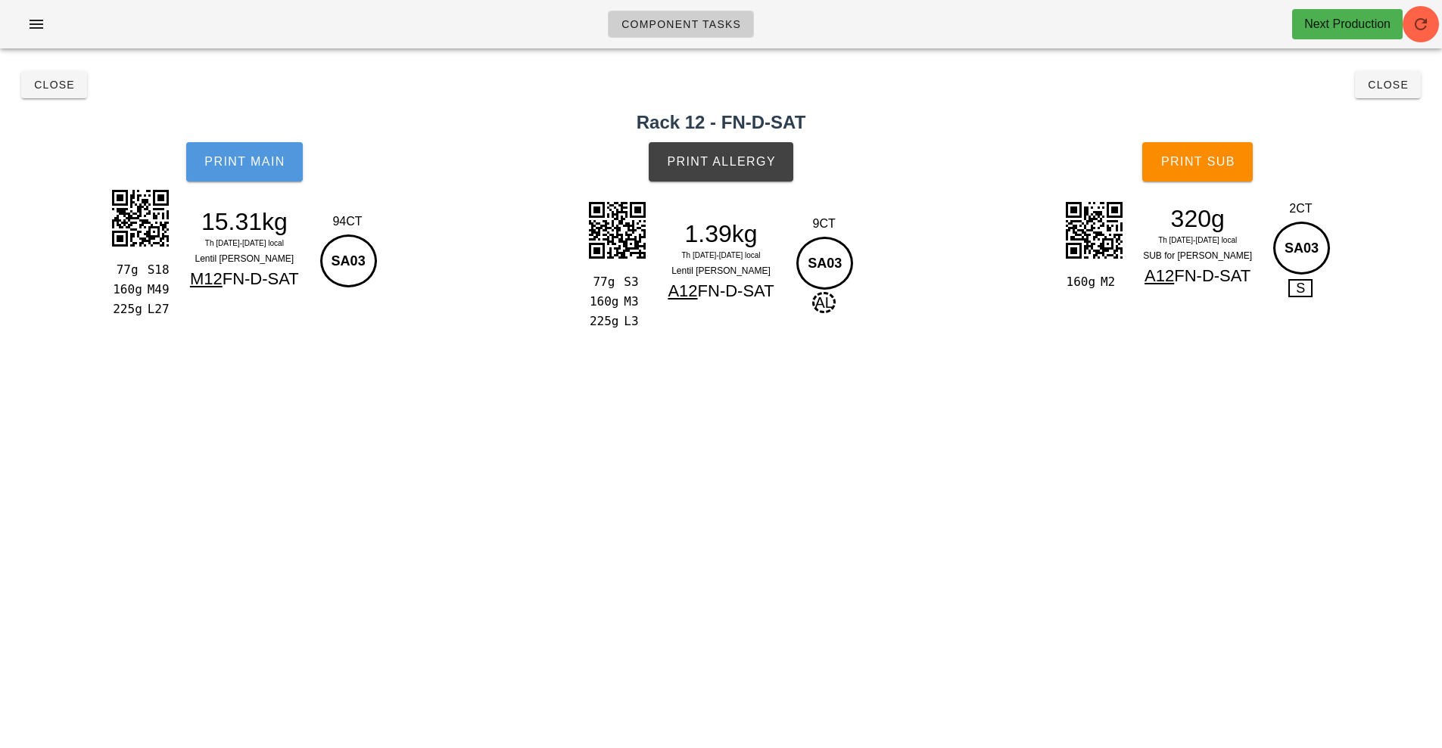
click at [279, 162] on span "Print Main" at bounding box center [245, 162] width 82 height 14
click at [278, 176] on button "Print Main" at bounding box center [244, 161] width 117 height 39
click at [739, 170] on button "Print Allergy" at bounding box center [721, 161] width 145 height 39
click at [1221, 467] on div "Component Tasks Next Production team:sauciers All veg protein starch sauciers m…" at bounding box center [721, 374] width 1442 height 748
click at [1184, 176] on button "Print Sub" at bounding box center [1197, 161] width 110 height 39
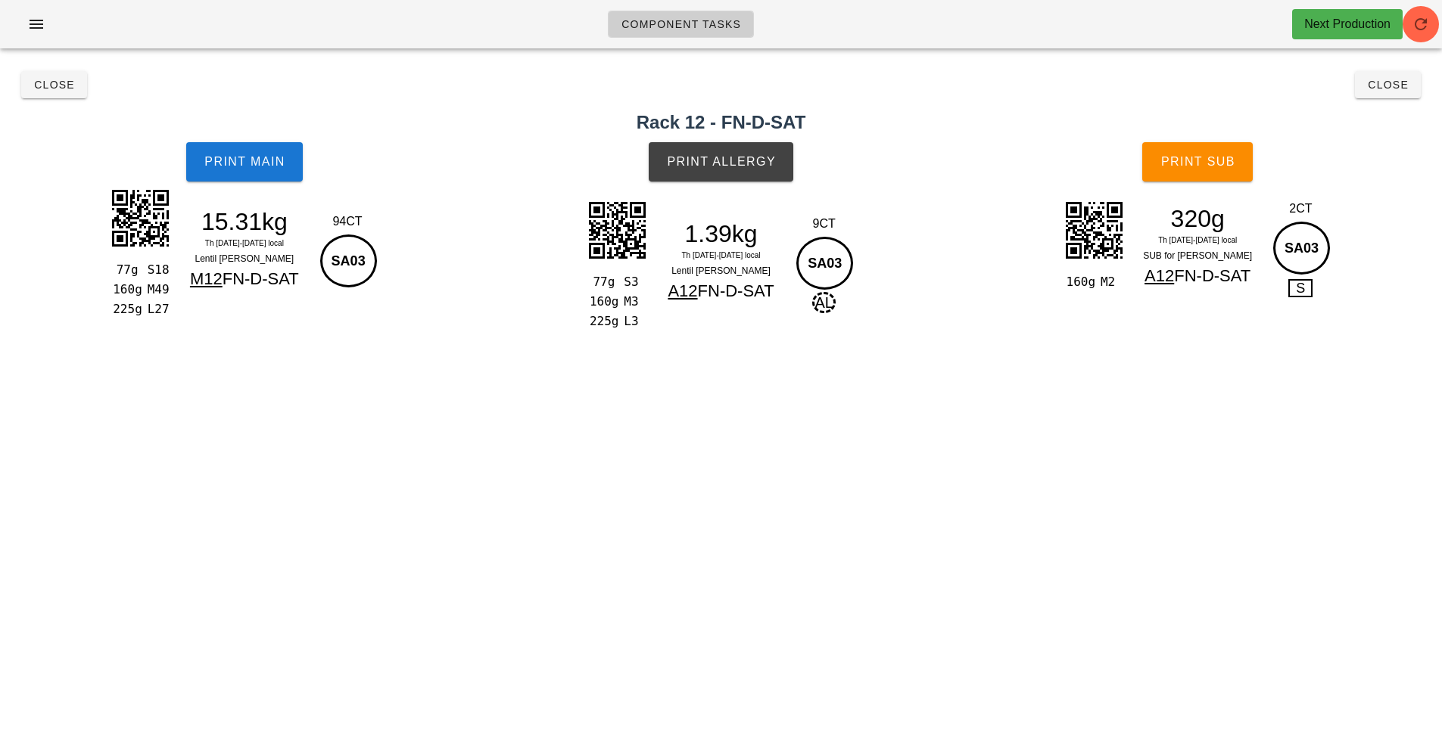
click at [68, 121] on h2 "Rack 12 - FN-D-SAT" at bounding box center [721, 122] width 1424 height 27
click at [23, 75] on button "Close" at bounding box center [54, 84] width 66 height 27
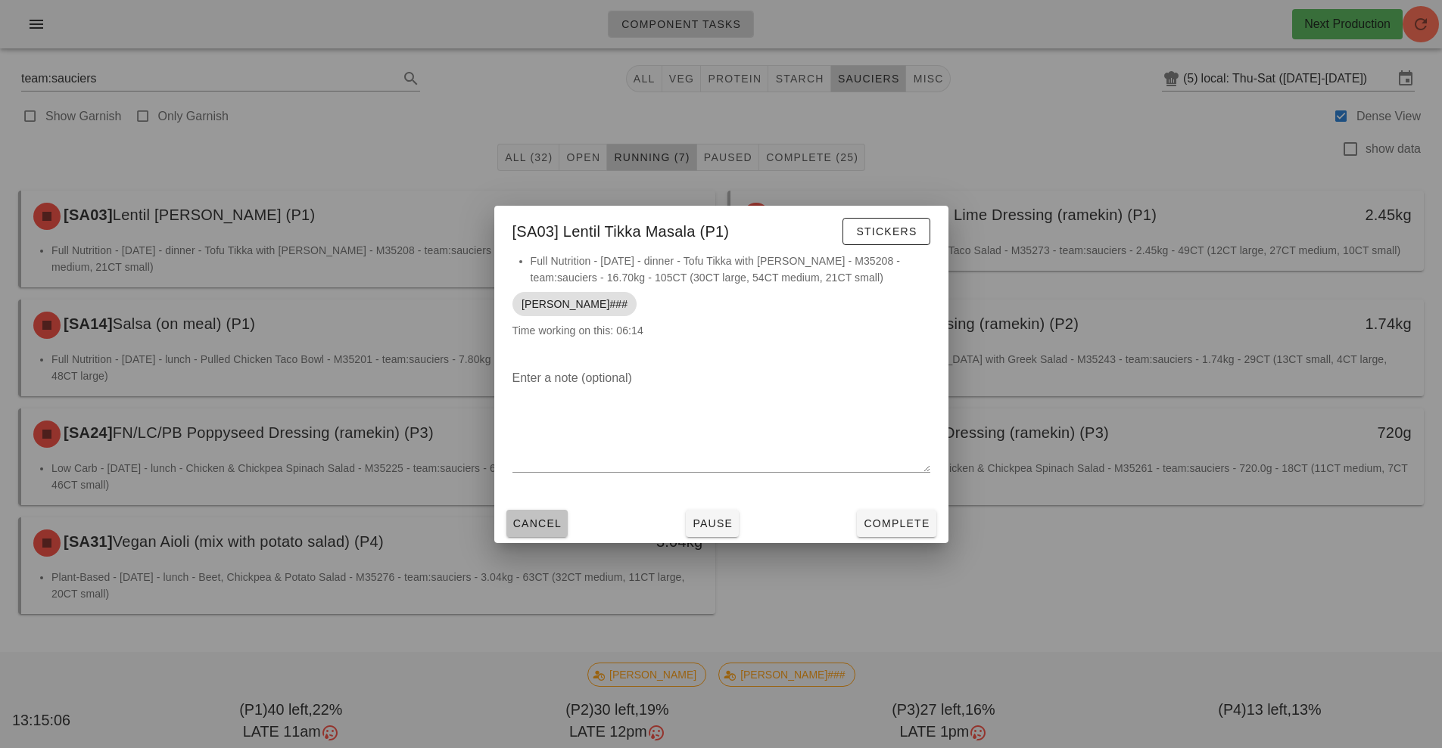
click at [533, 533] on button "Cancel" at bounding box center [537, 523] width 62 height 27
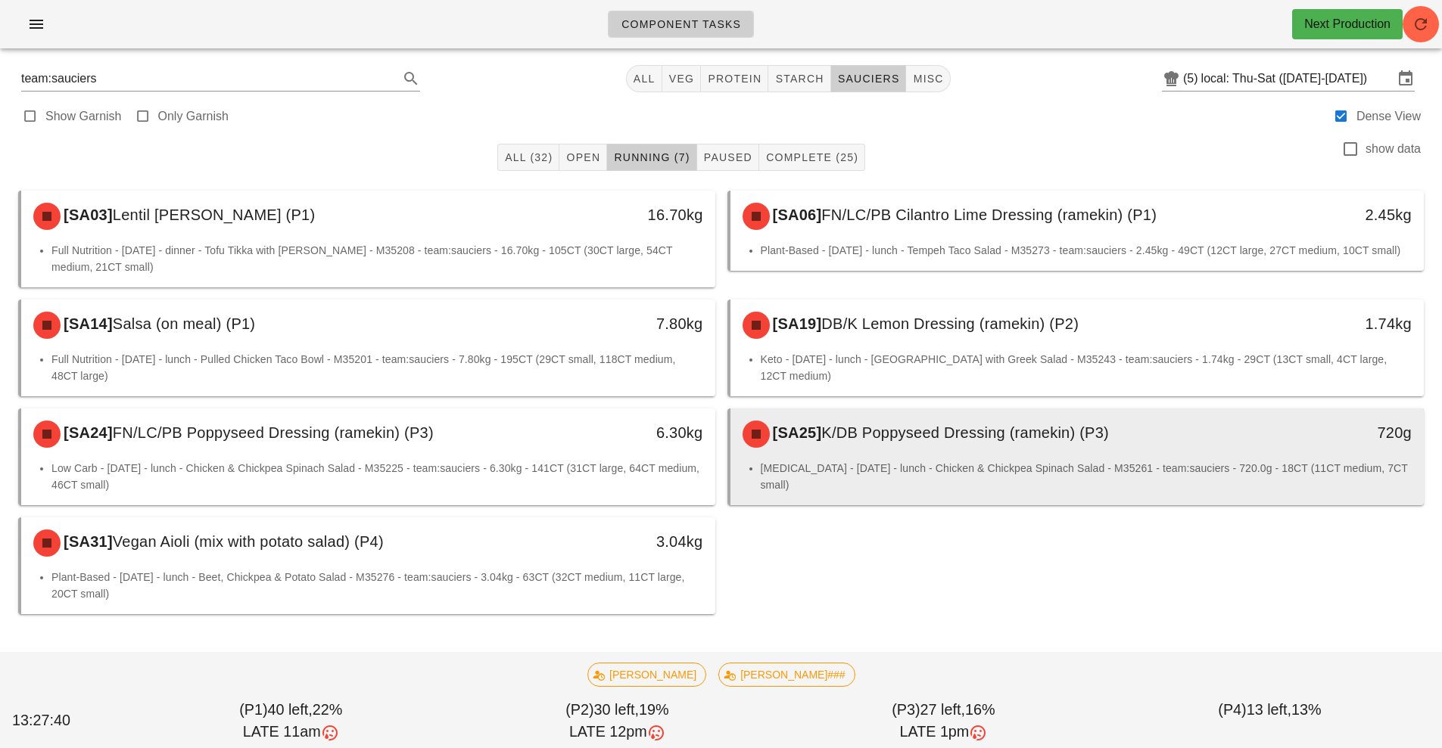
click at [867, 441] on span "K/DB Poppyseed Dressing (ramekin) (P3)" at bounding box center [965, 433] width 288 height 17
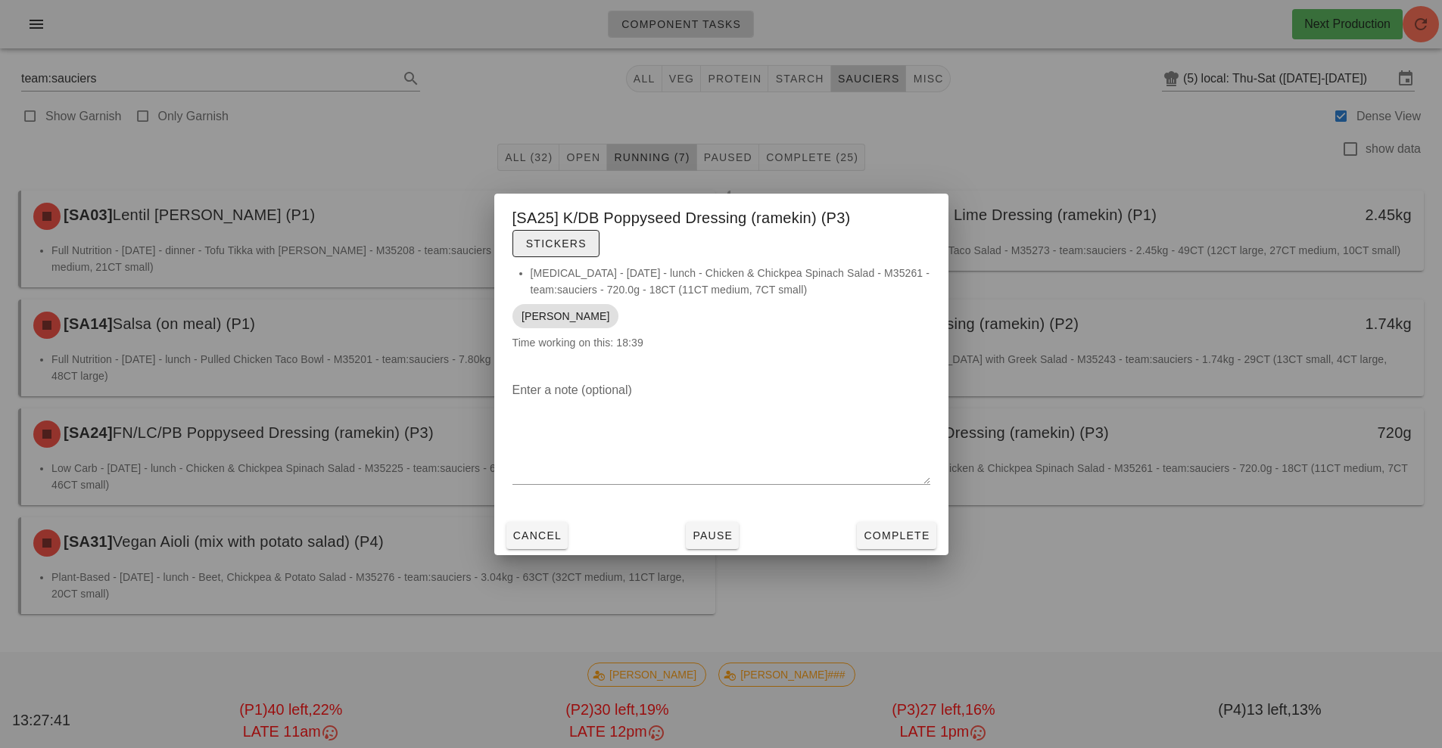
click at [560, 232] on button "Stickers" at bounding box center [555, 243] width 87 height 27
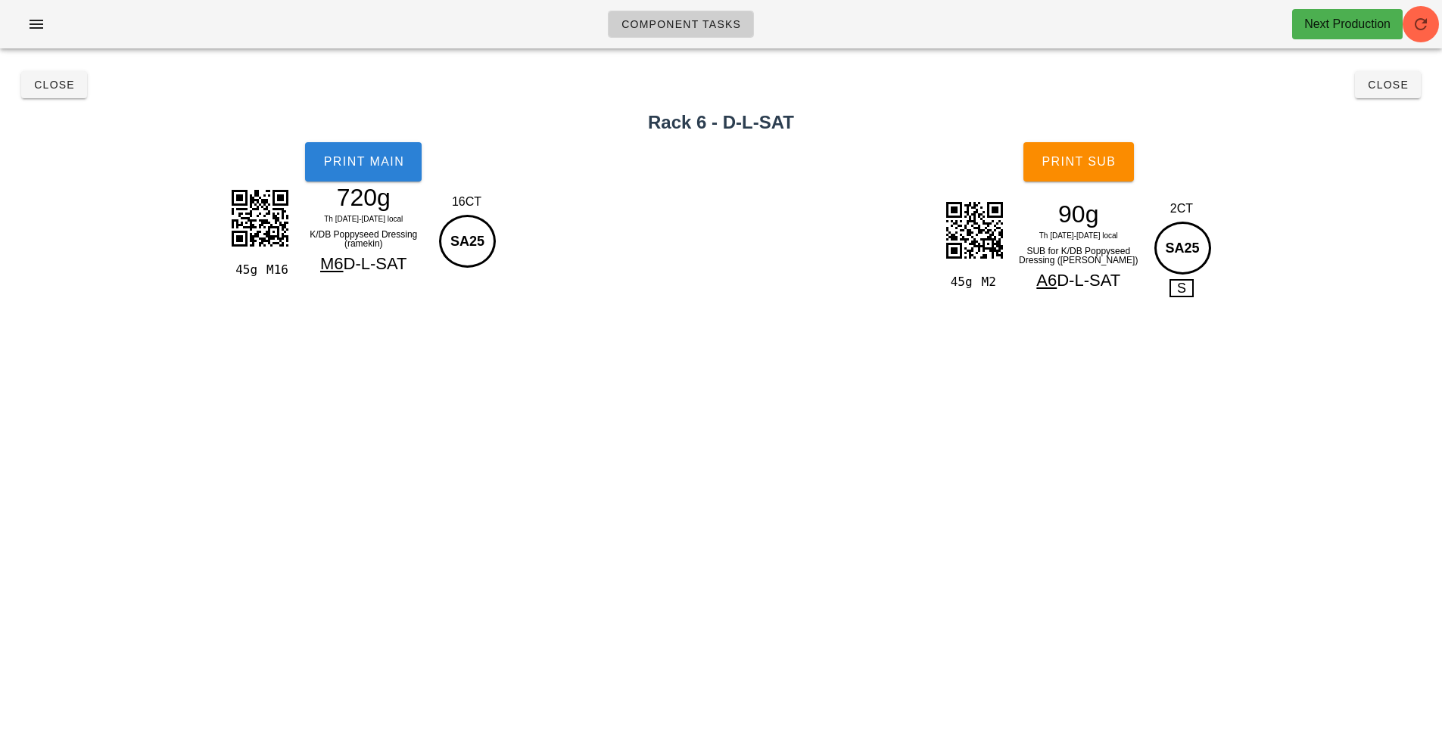
click at [375, 162] on span "Print Main" at bounding box center [363, 162] width 82 height 14
click at [1060, 160] on span "Print Sub" at bounding box center [1078, 162] width 75 height 14
click at [1414, 82] on button "Close" at bounding box center [1388, 84] width 66 height 27
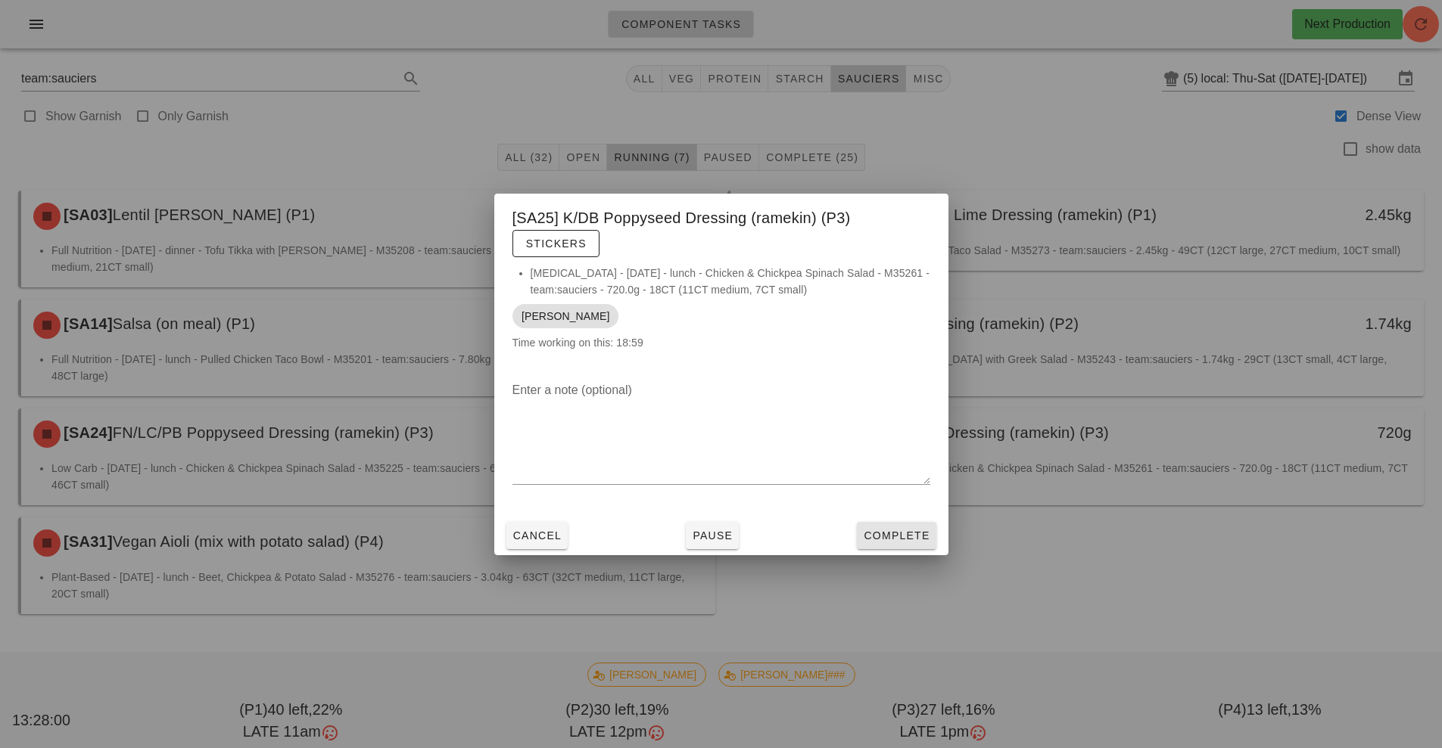
click at [909, 537] on span "Complete" at bounding box center [896, 536] width 67 height 12
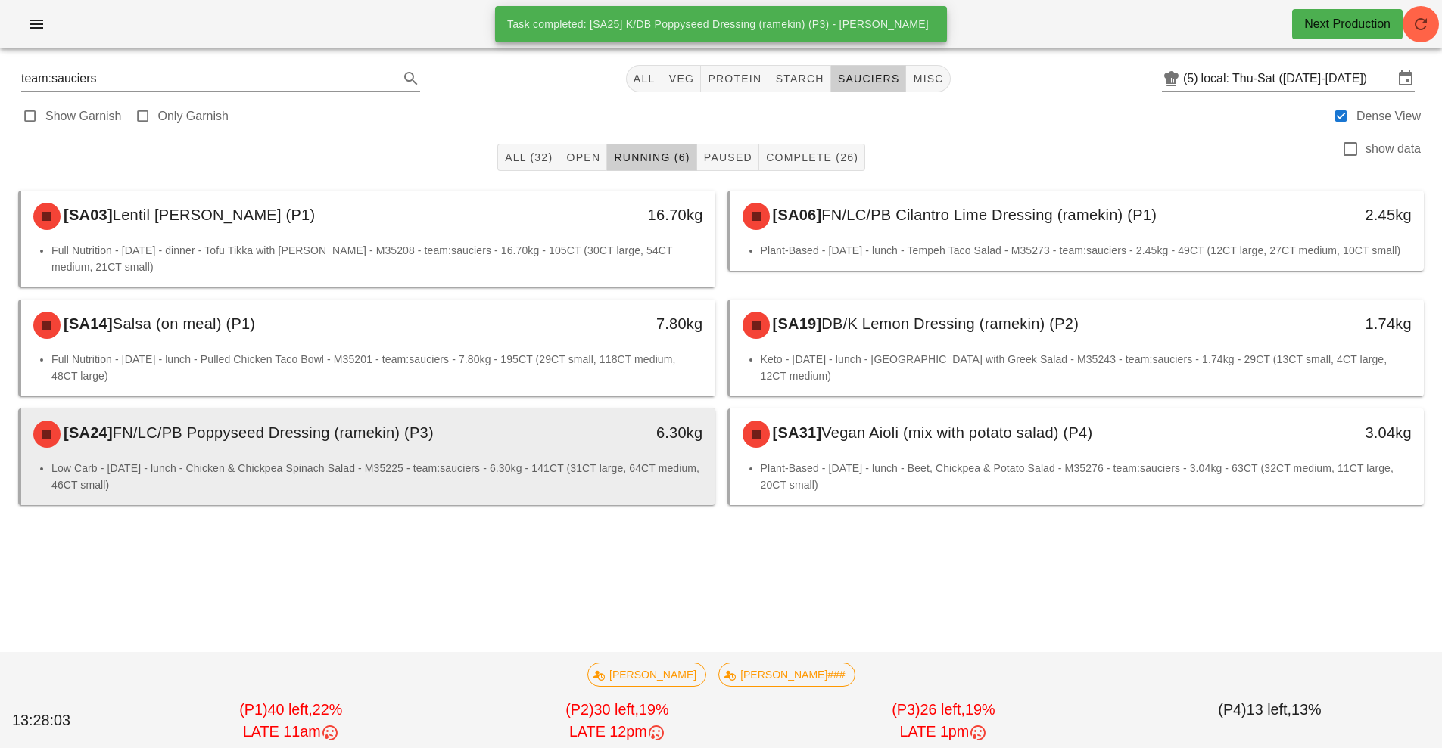
click at [514, 481] on li "Low Carb - [DATE] - lunch - Chicken & Chickpea Spinach Salad - M35225 - team:sa…" at bounding box center [377, 476] width 652 height 33
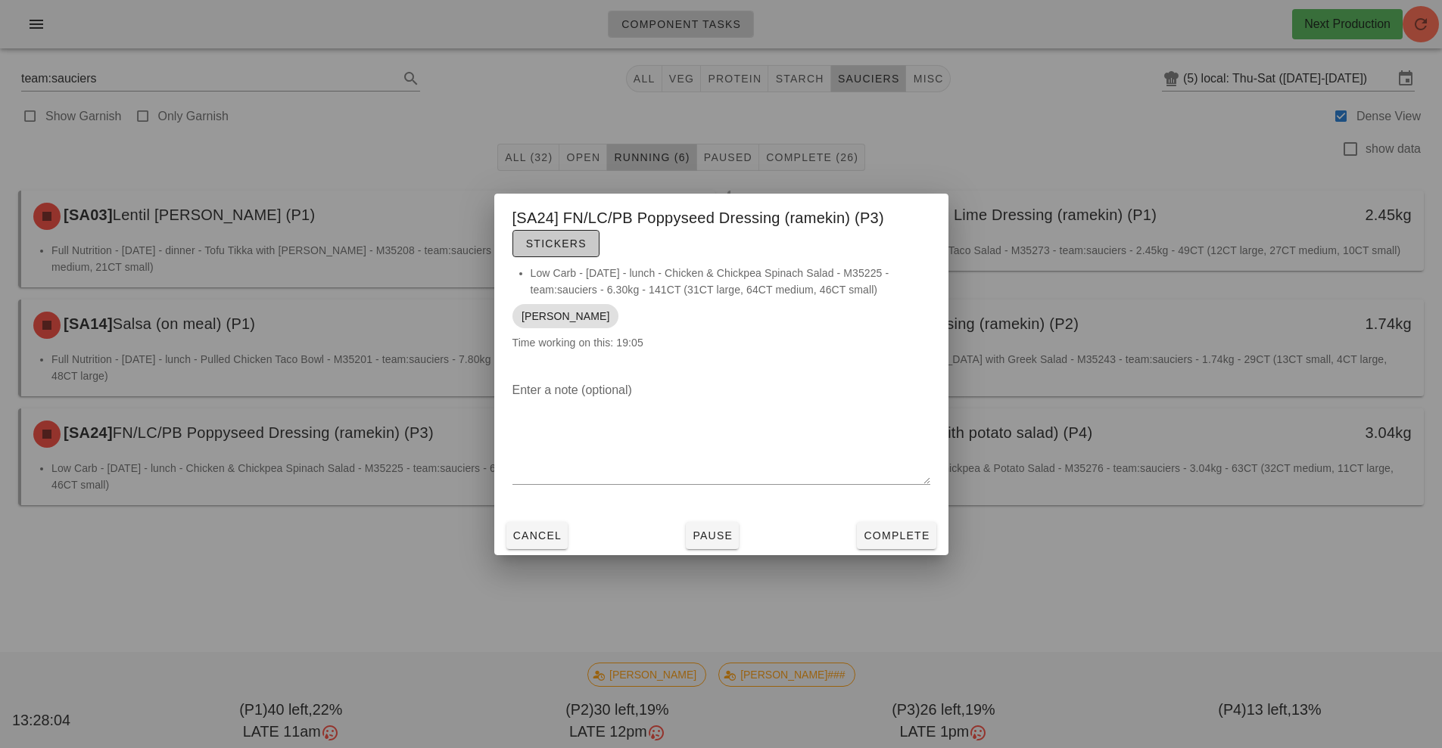
click at [583, 230] on button "Stickers" at bounding box center [555, 243] width 87 height 27
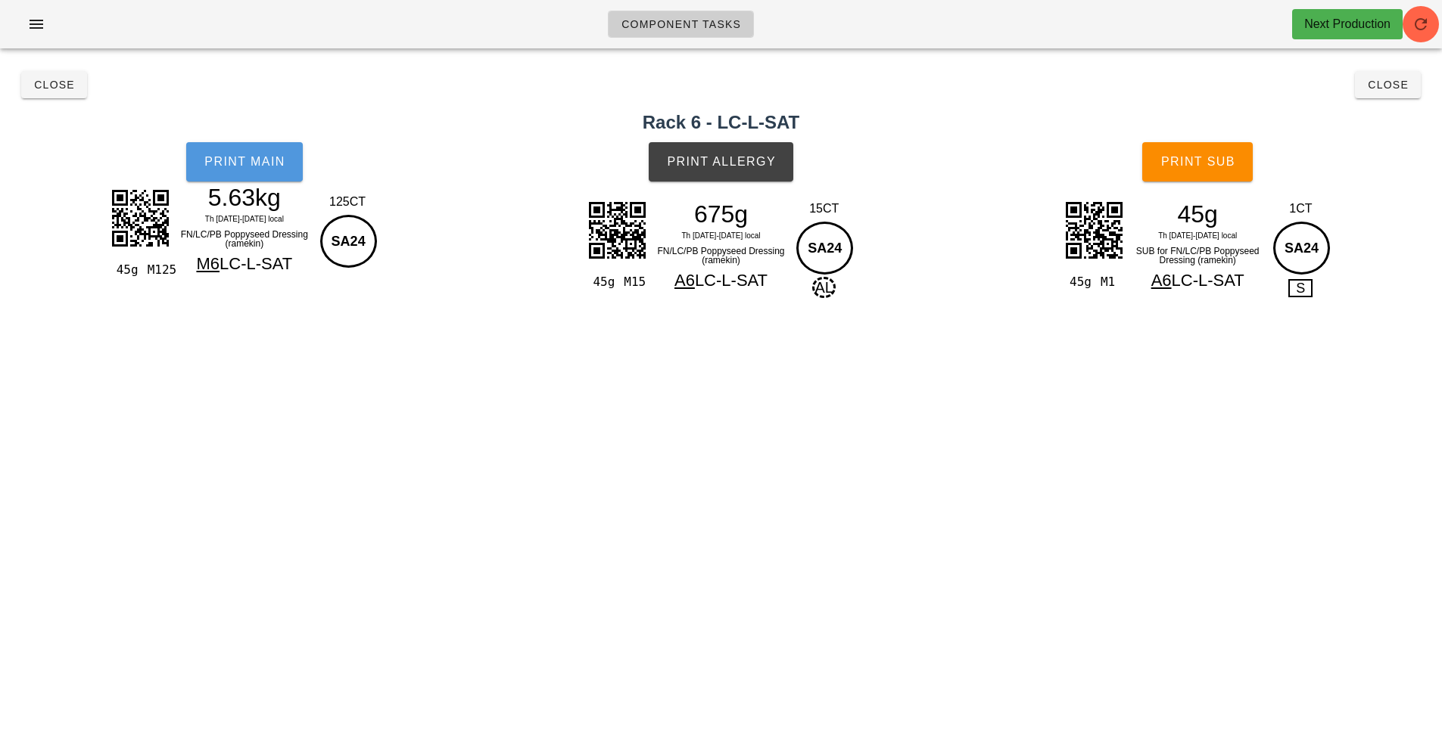
click at [247, 180] on button "Print Main" at bounding box center [244, 161] width 117 height 39
click at [768, 166] on span "Print Allergy" at bounding box center [721, 162] width 110 height 14
click at [1203, 179] on button "Print Sub" at bounding box center [1197, 161] width 110 height 39
click at [1405, 90] on span "Close" at bounding box center [1388, 85] width 42 height 12
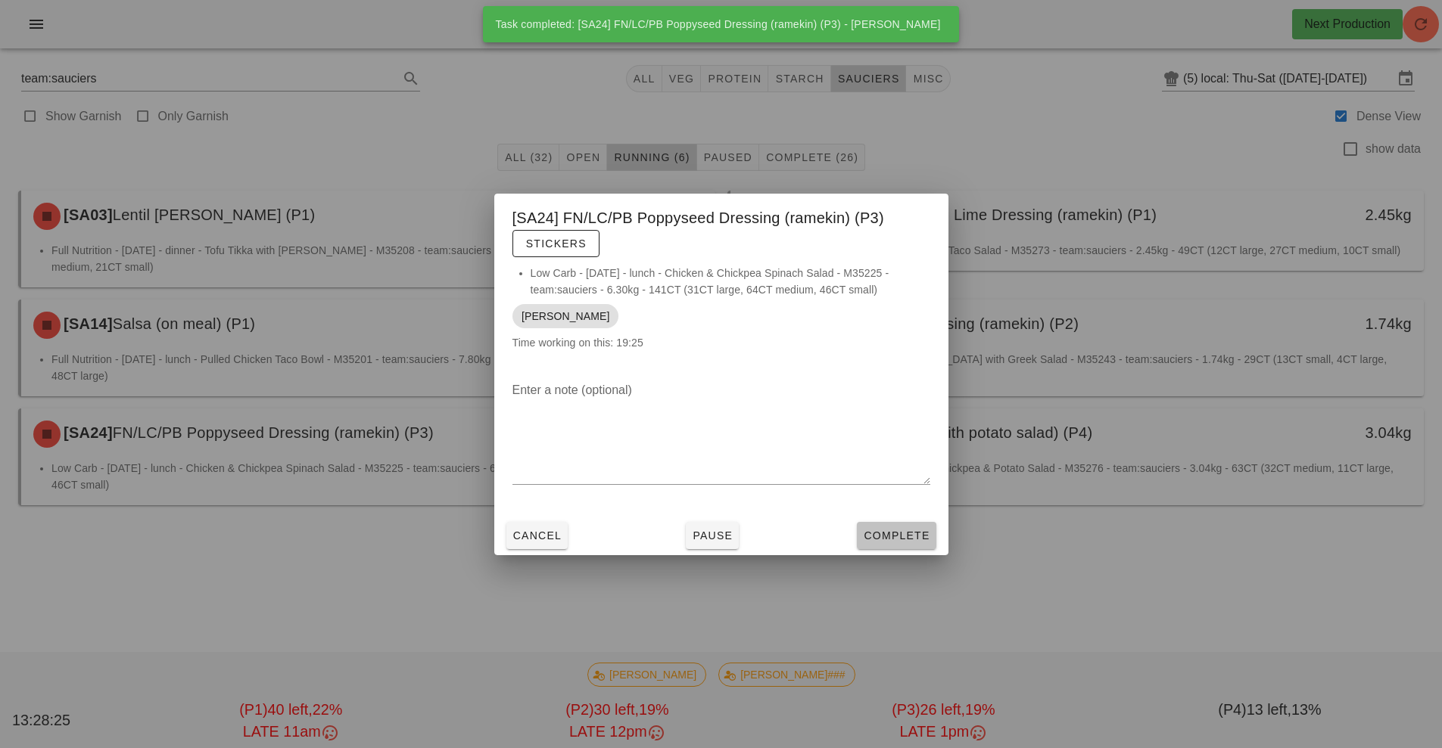
click at [902, 527] on button "Complete" at bounding box center [896, 535] width 79 height 27
